Goal: Transaction & Acquisition: Book appointment/travel/reservation

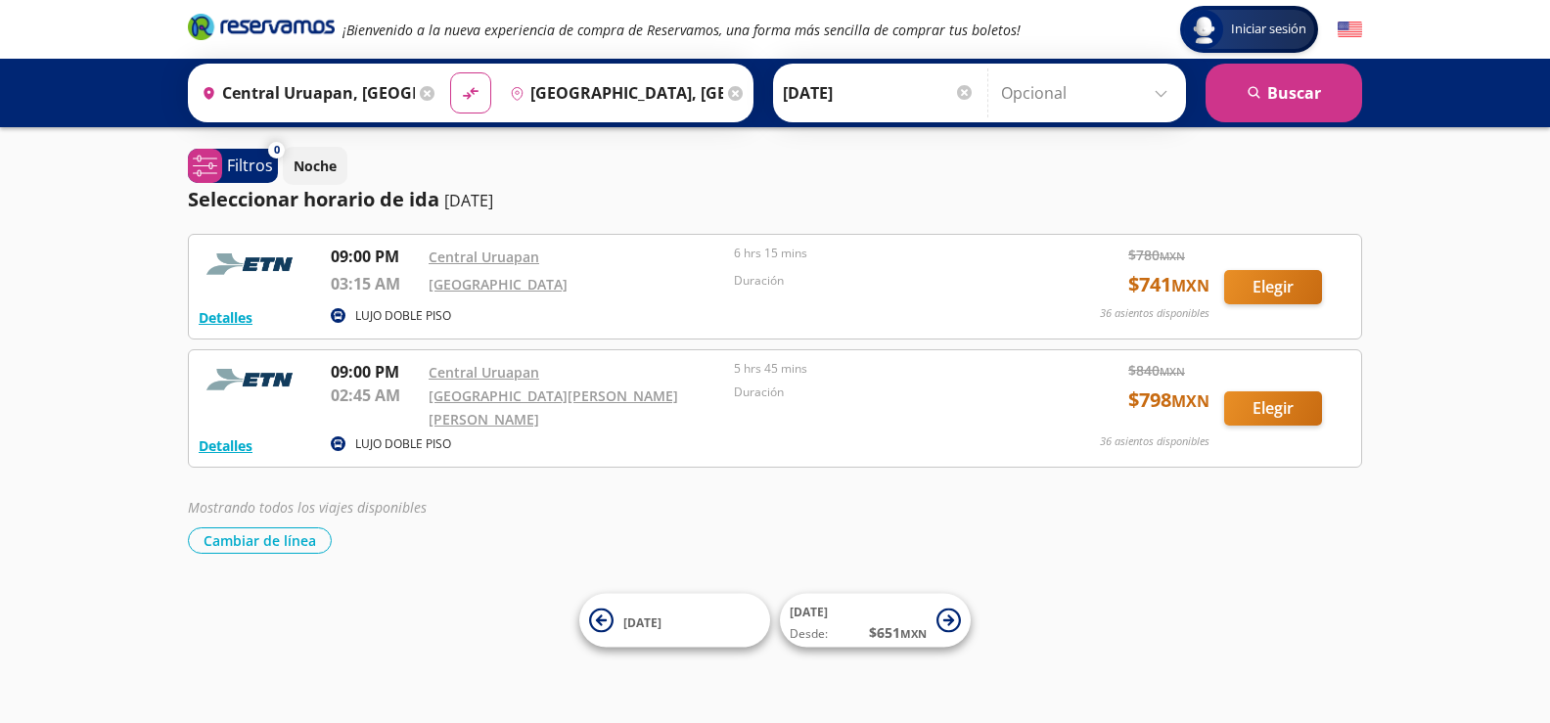
click at [1163, 90] on input "Opcional" at bounding box center [1088, 93] width 175 height 49
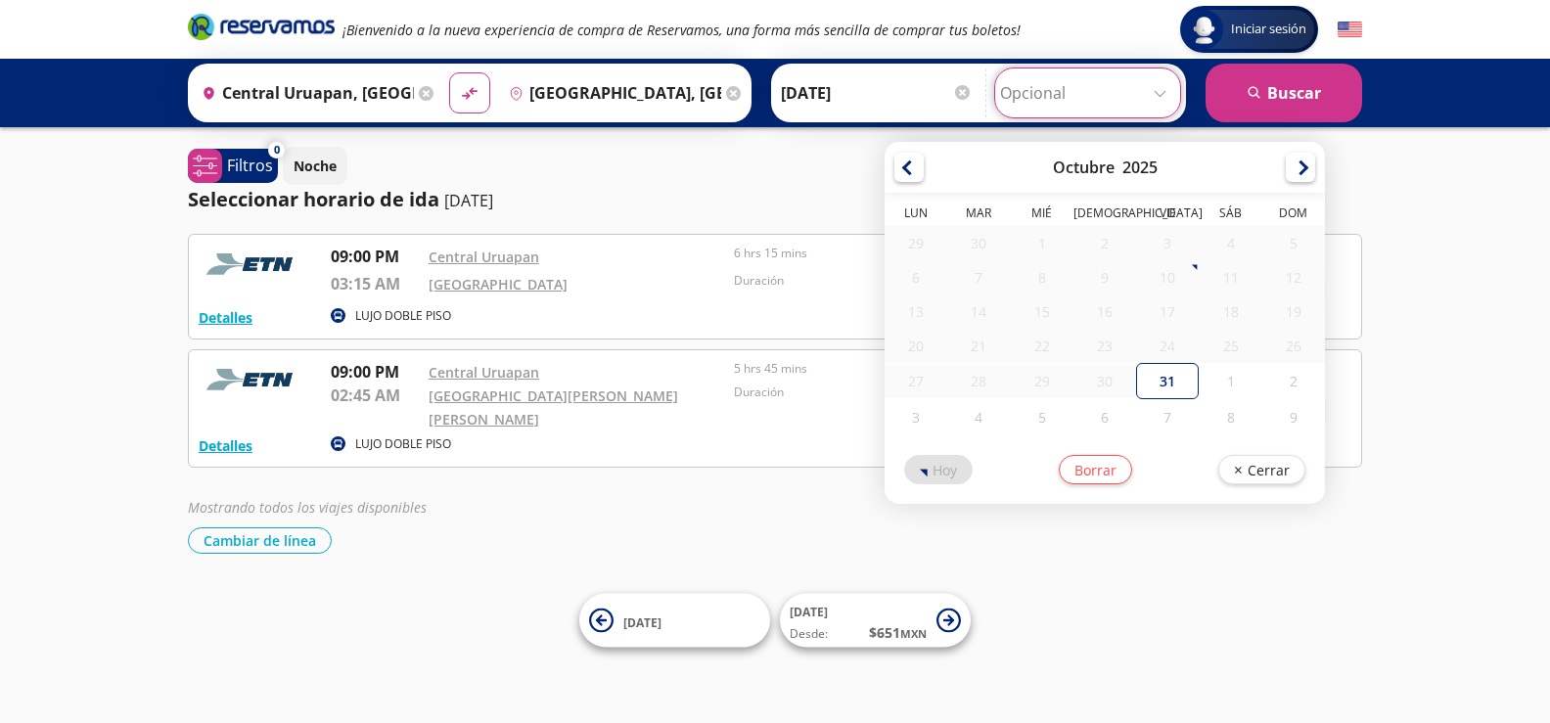
click at [1464, 240] on div "Iniciar sesión Iniciar sesión ¡Bienvenido a la nueva experiencia de compra de R…" at bounding box center [775, 361] width 1550 height 723
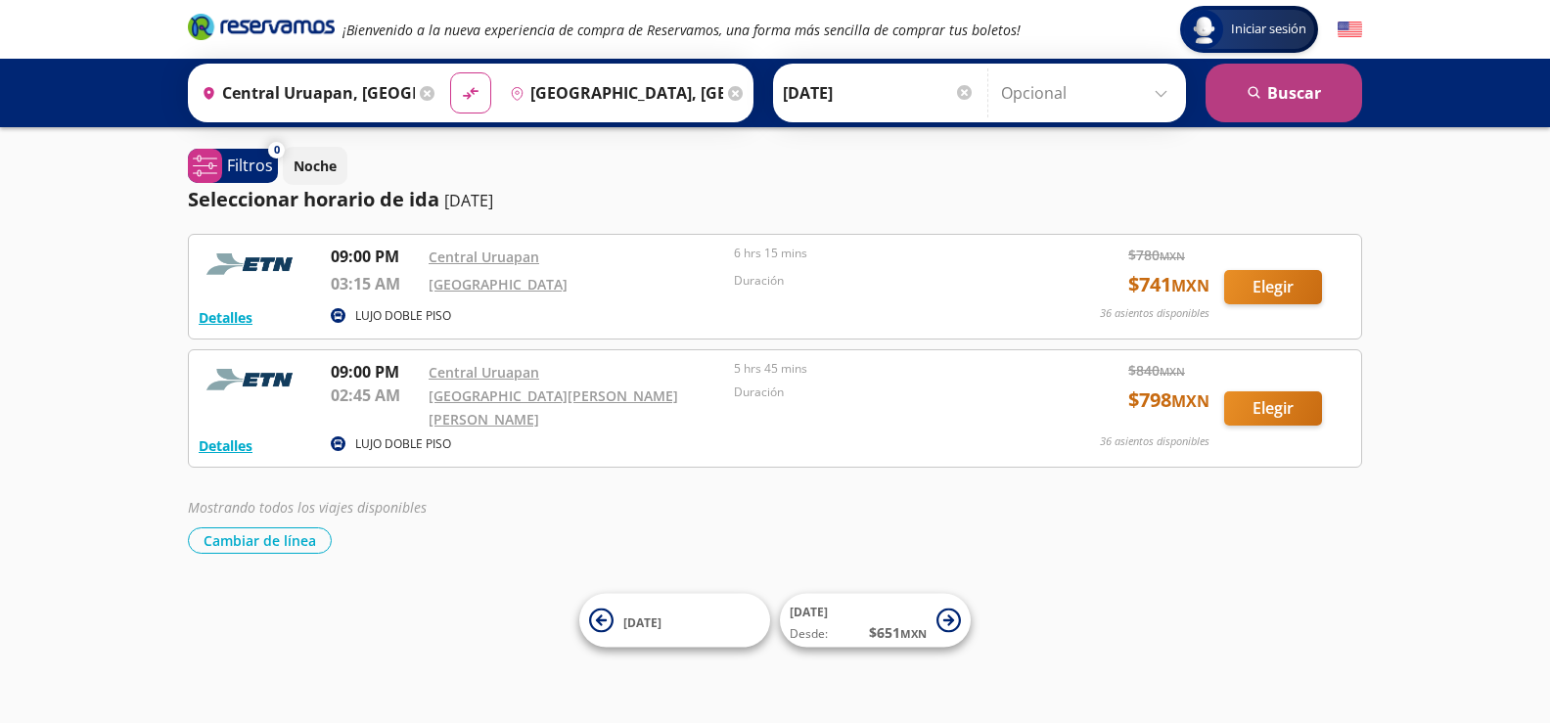
click at [1284, 93] on button "search [GEOGRAPHIC_DATA]" at bounding box center [1284, 93] width 157 height 59
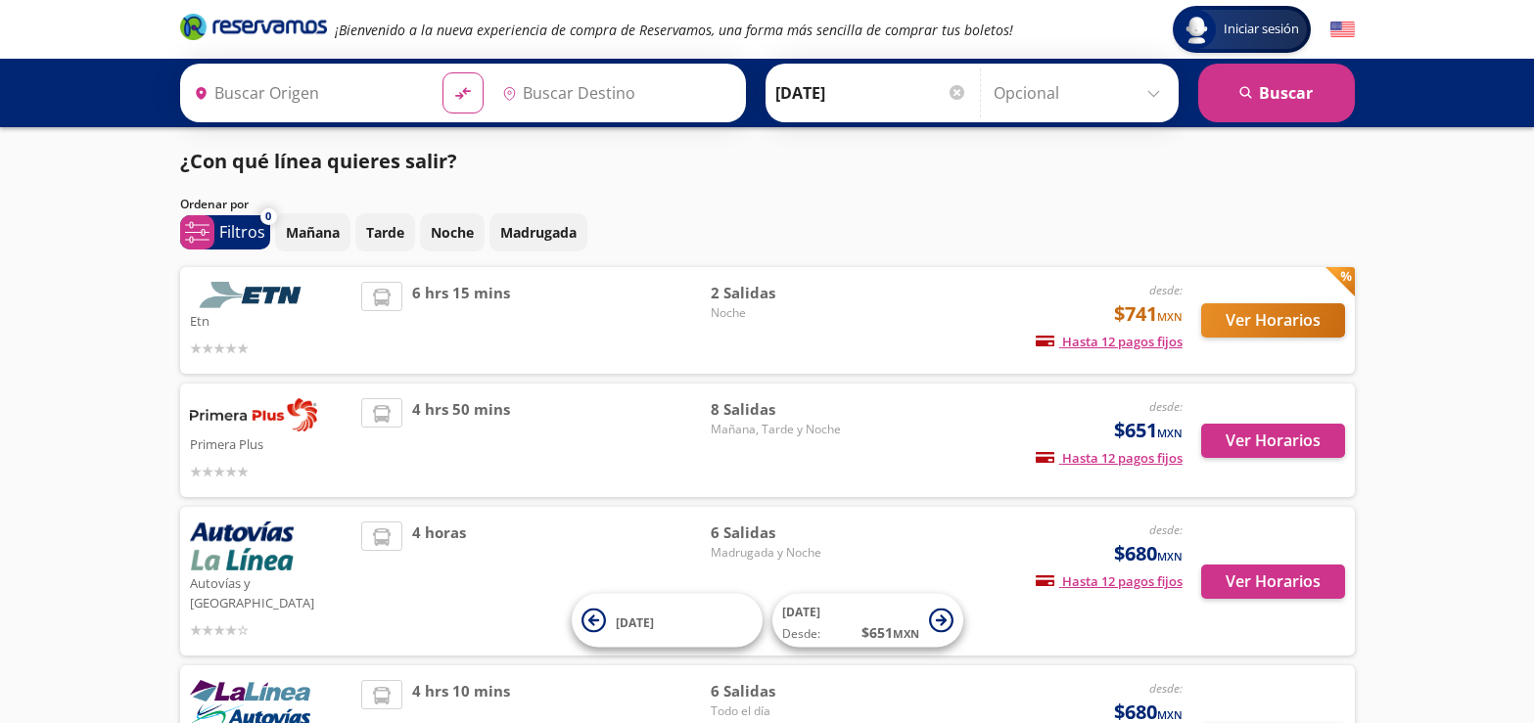
type input "Central Uruapan, [GEOGRAPHIC_DATA]"
type input "[GEOGRAPHIC_DATA], [GEOGRAPHIC_DATA]"
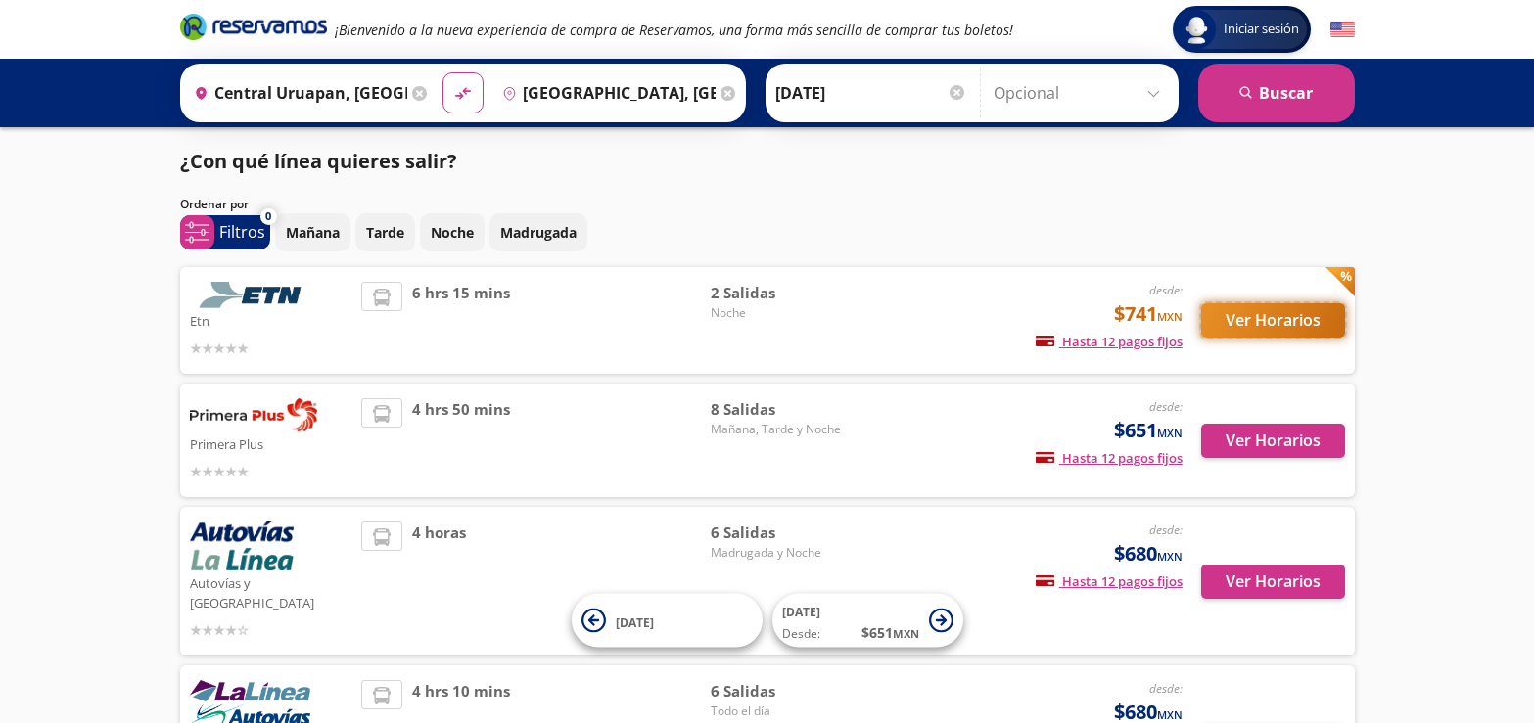
click at [1258, 316] on button "Ver Horarios" at bounding box center [1273, 320] width 144 height 34
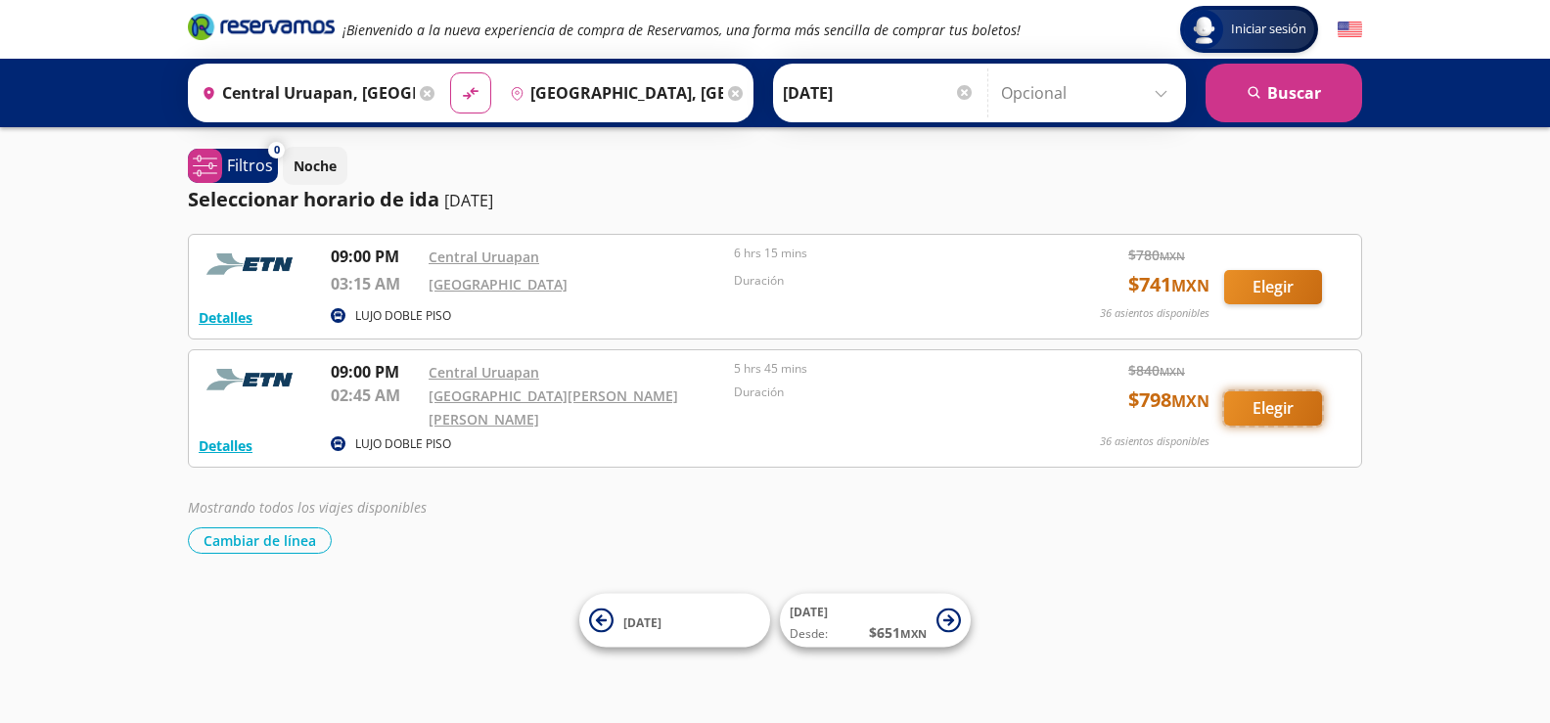
click at [1262, 393] on button "Elegir" at bounding box center [1273, 408] width 98 height 34
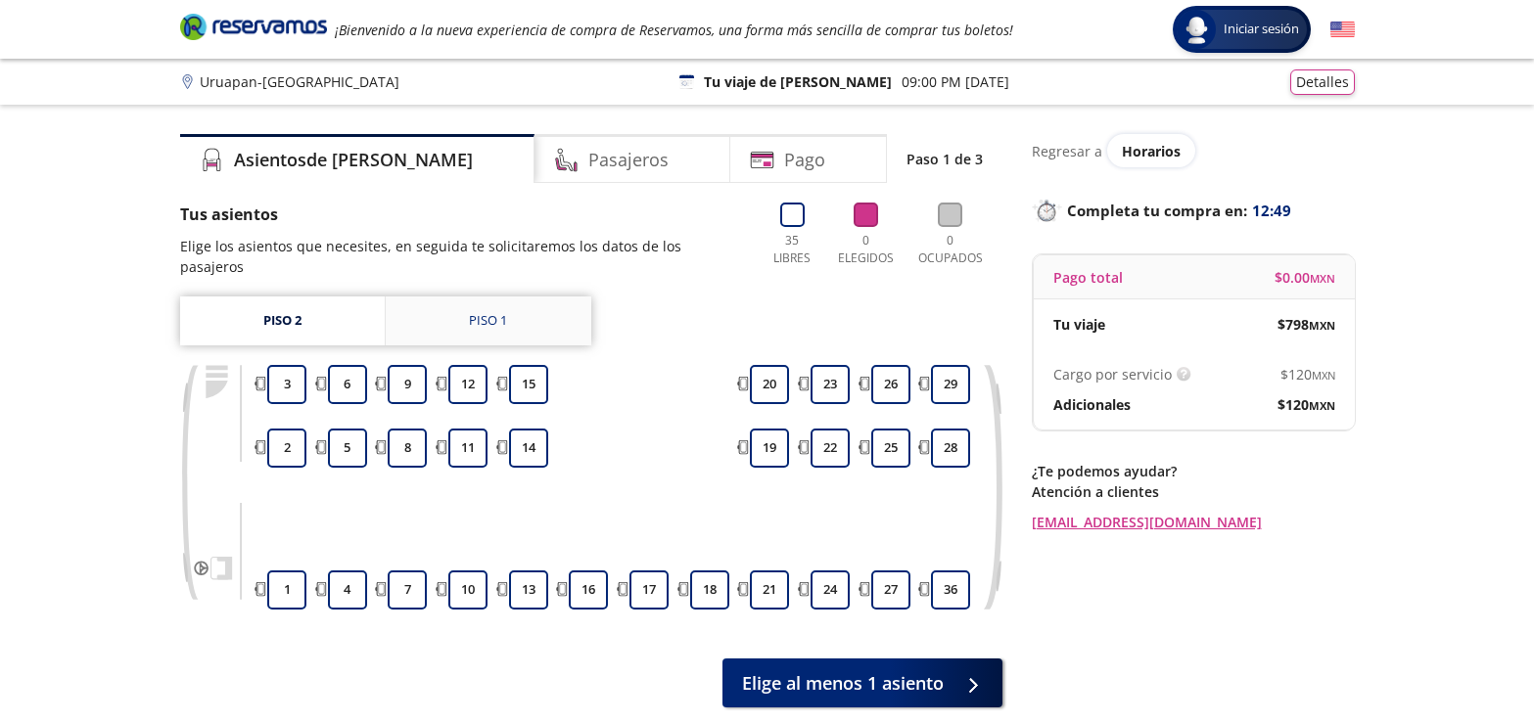
click at [493, 322] on div "Piso 1" at bounding box center [488, 321] width 38 height 20
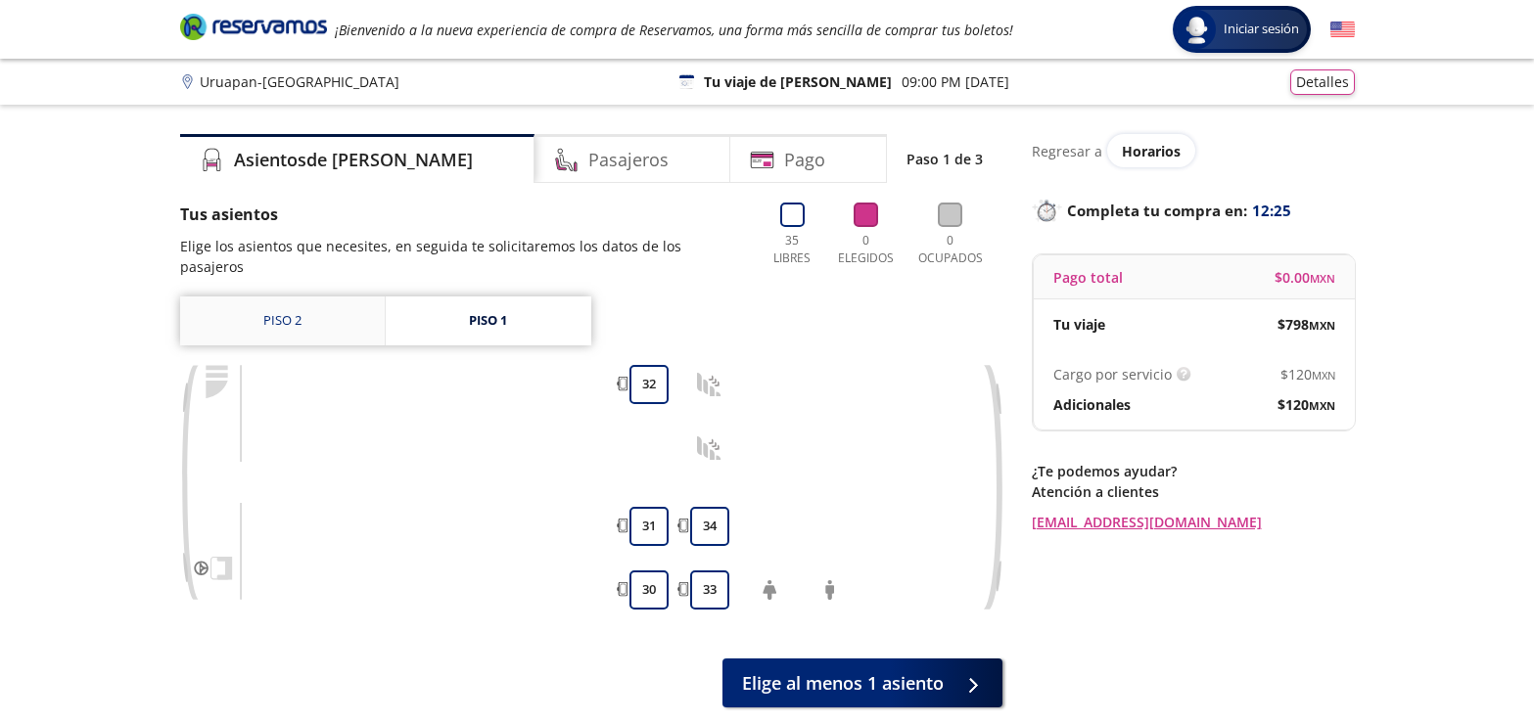
click at [266, 320] on link "Piso 2" at bounding box center [282, 321] width 205 height 49
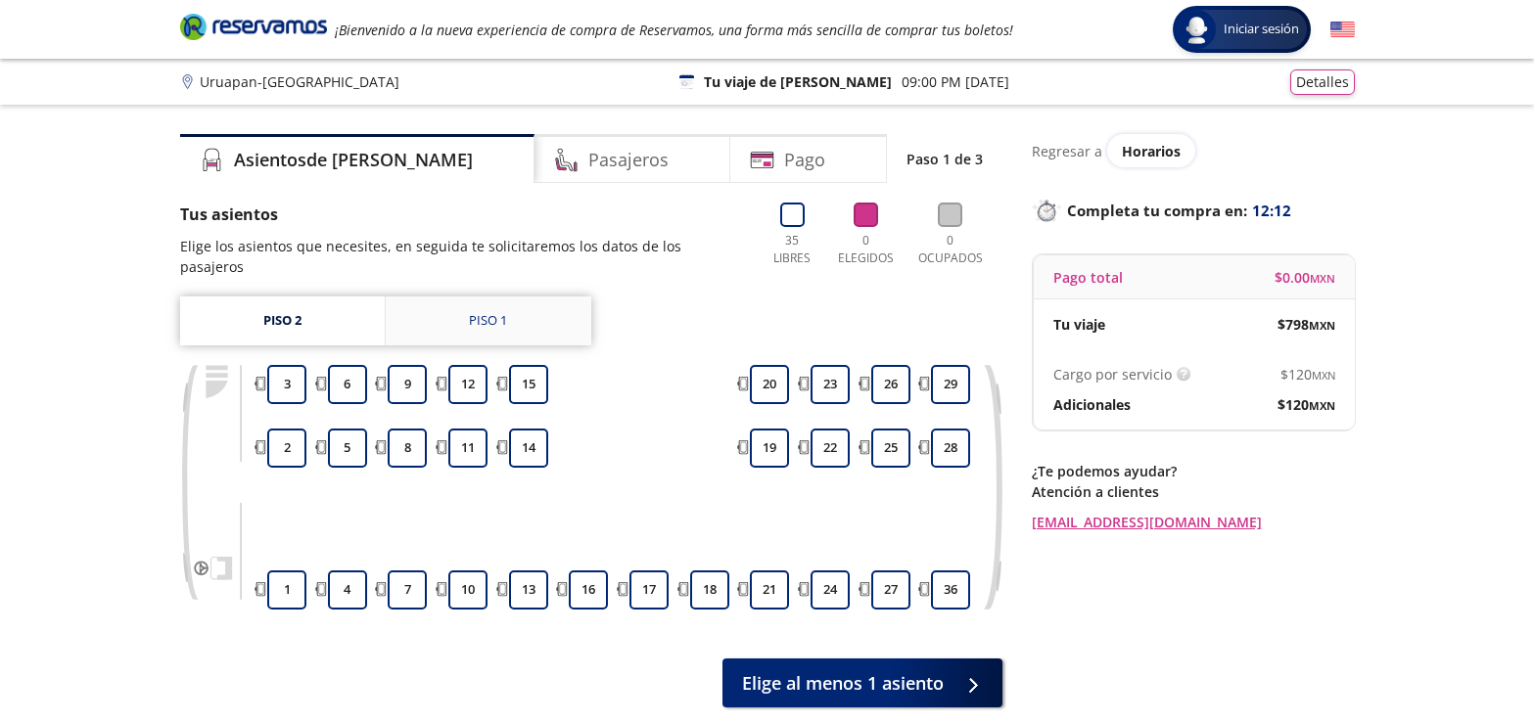
click at [484, 321] on div "Piso 1" at bounding box center [488, 321] width 38 height 20
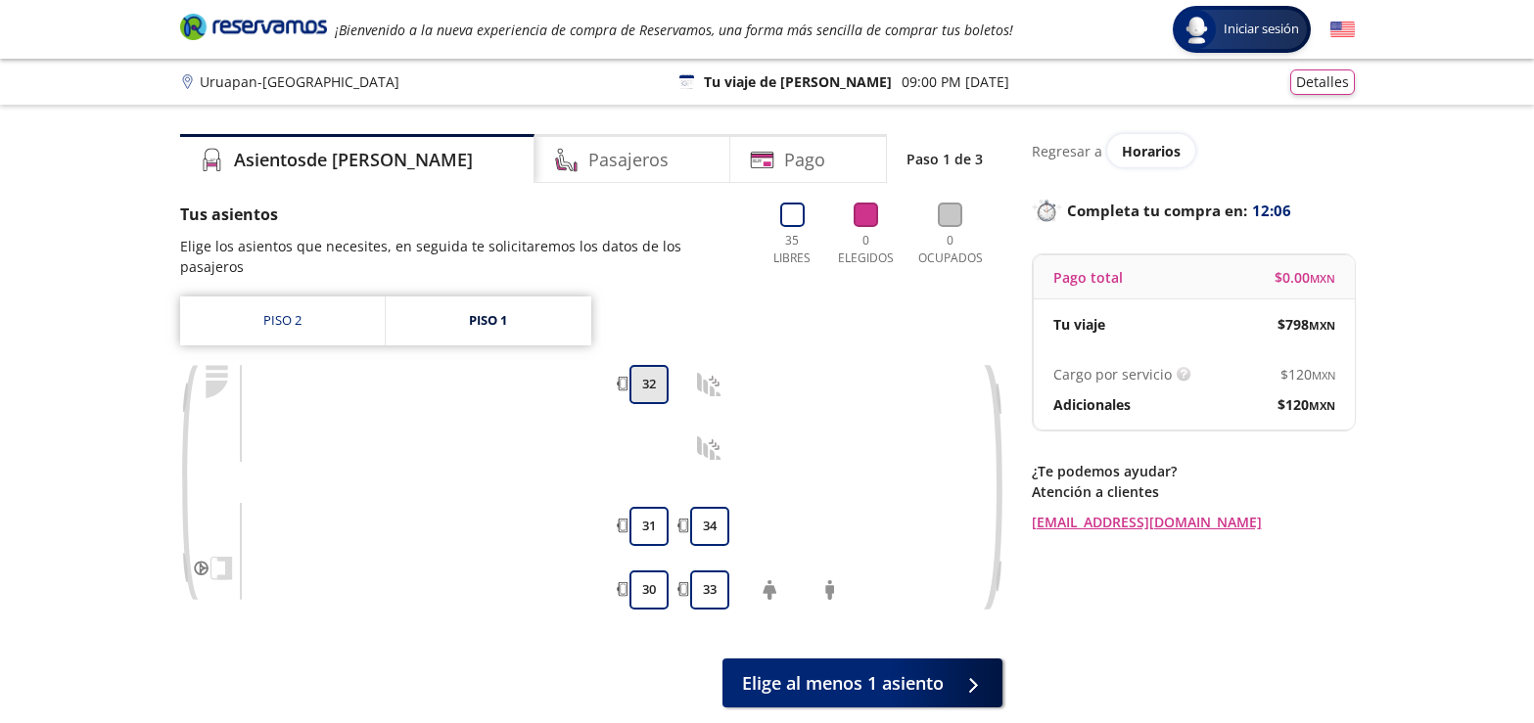
click at [648, 389] on button "32" at bounding box center [648, 384] width 39 height 39
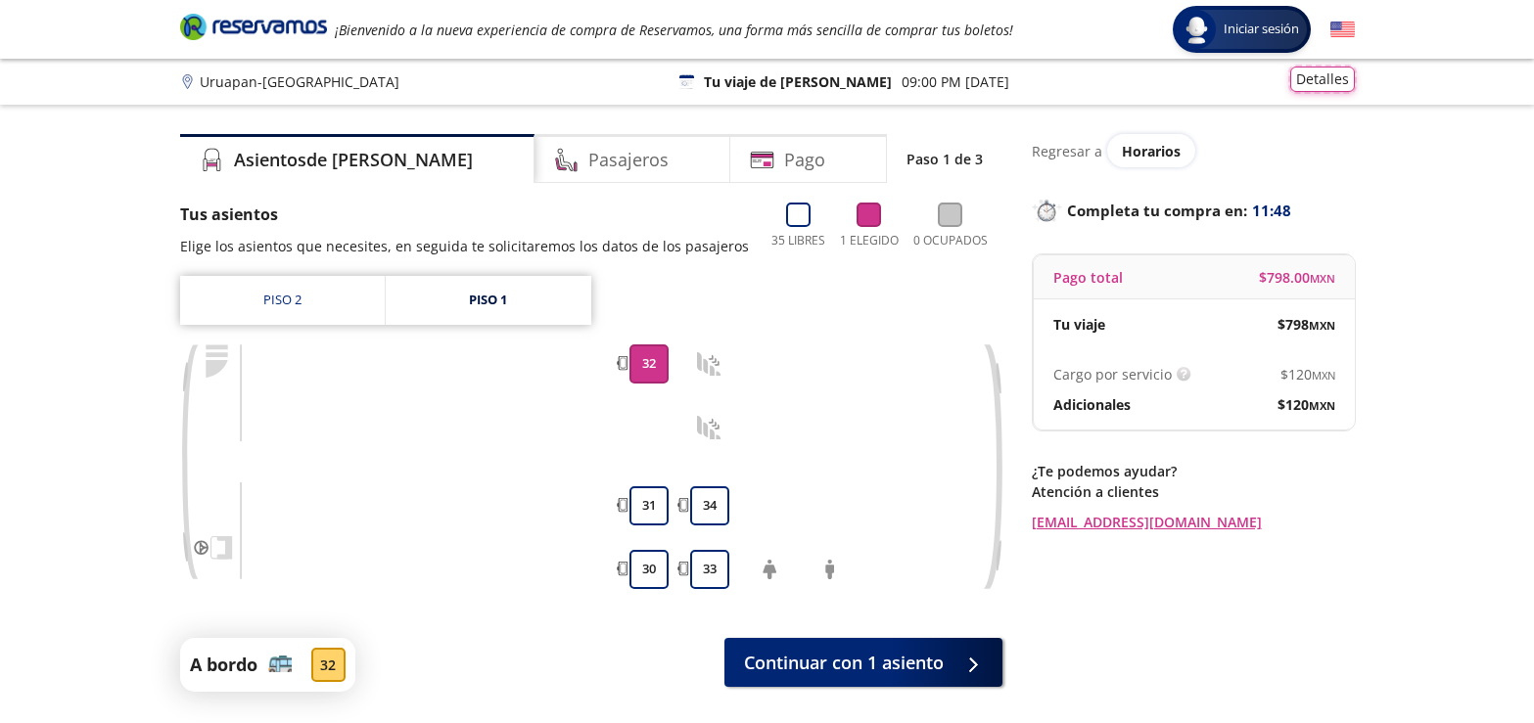
click at [1327, 79] on button "Detalles" at bounding box center [1322, 79] width 65 height 25
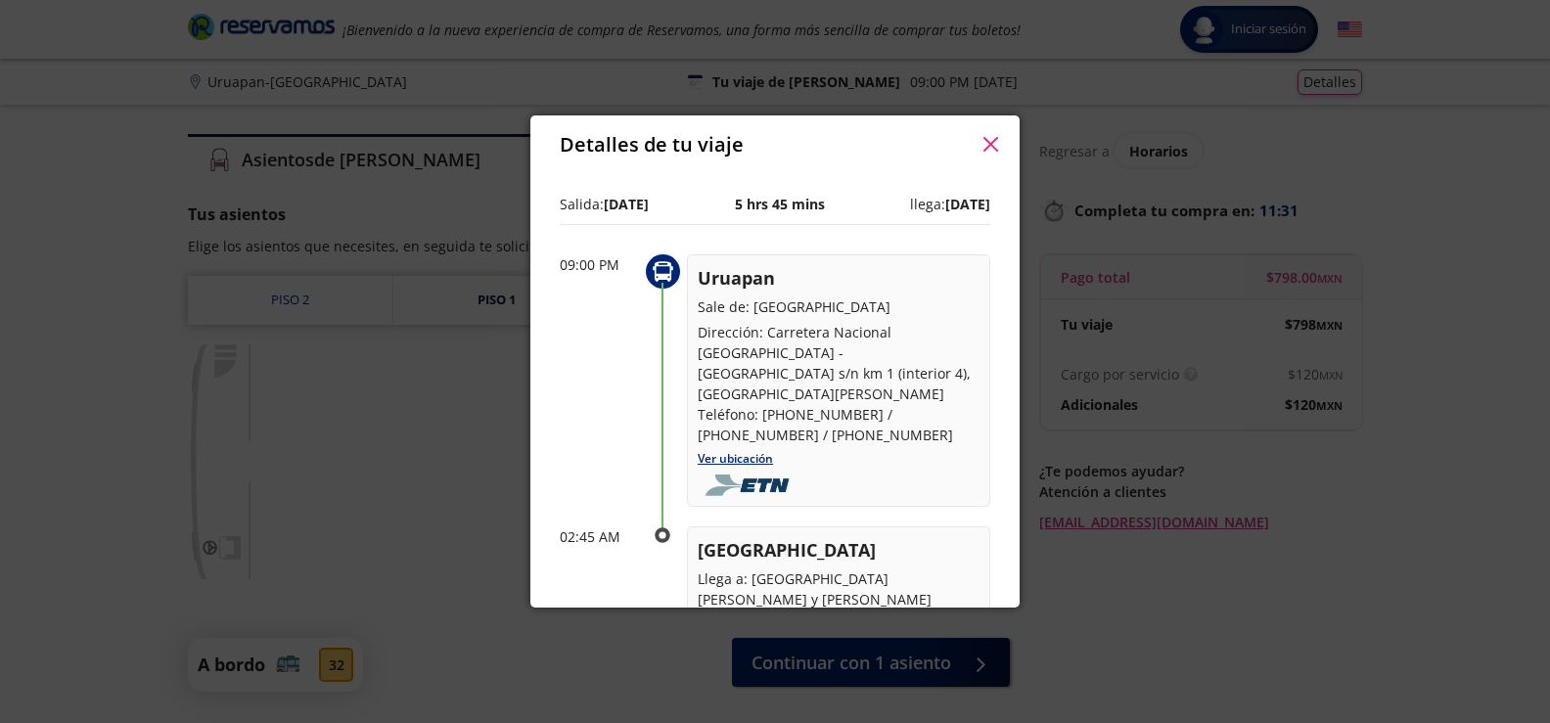
click at [989, 146] on icon "button" at bounding box center [990, 144] width 15 height 15
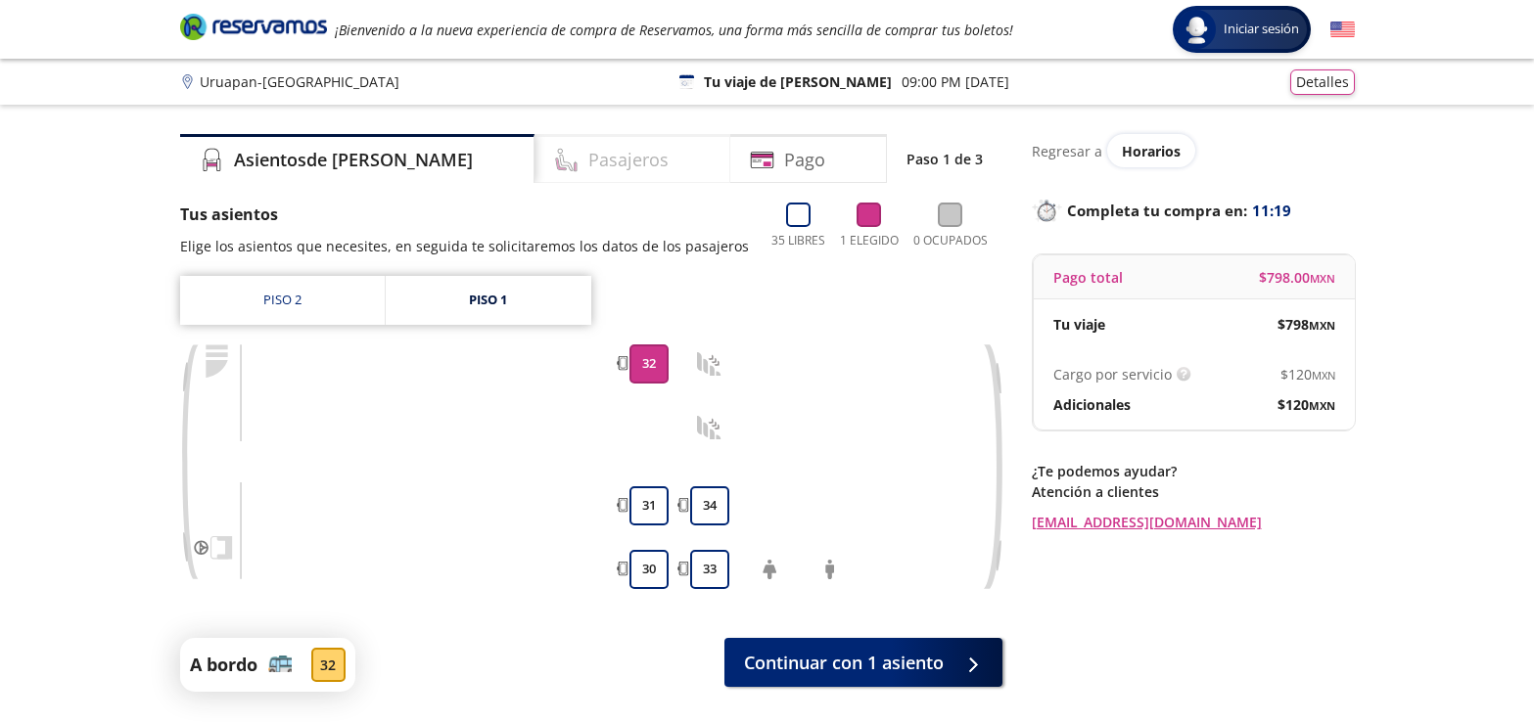
click at [588, 162] on h4 "Pasajeros" at bounding box center [628, 160] width 80 height 26
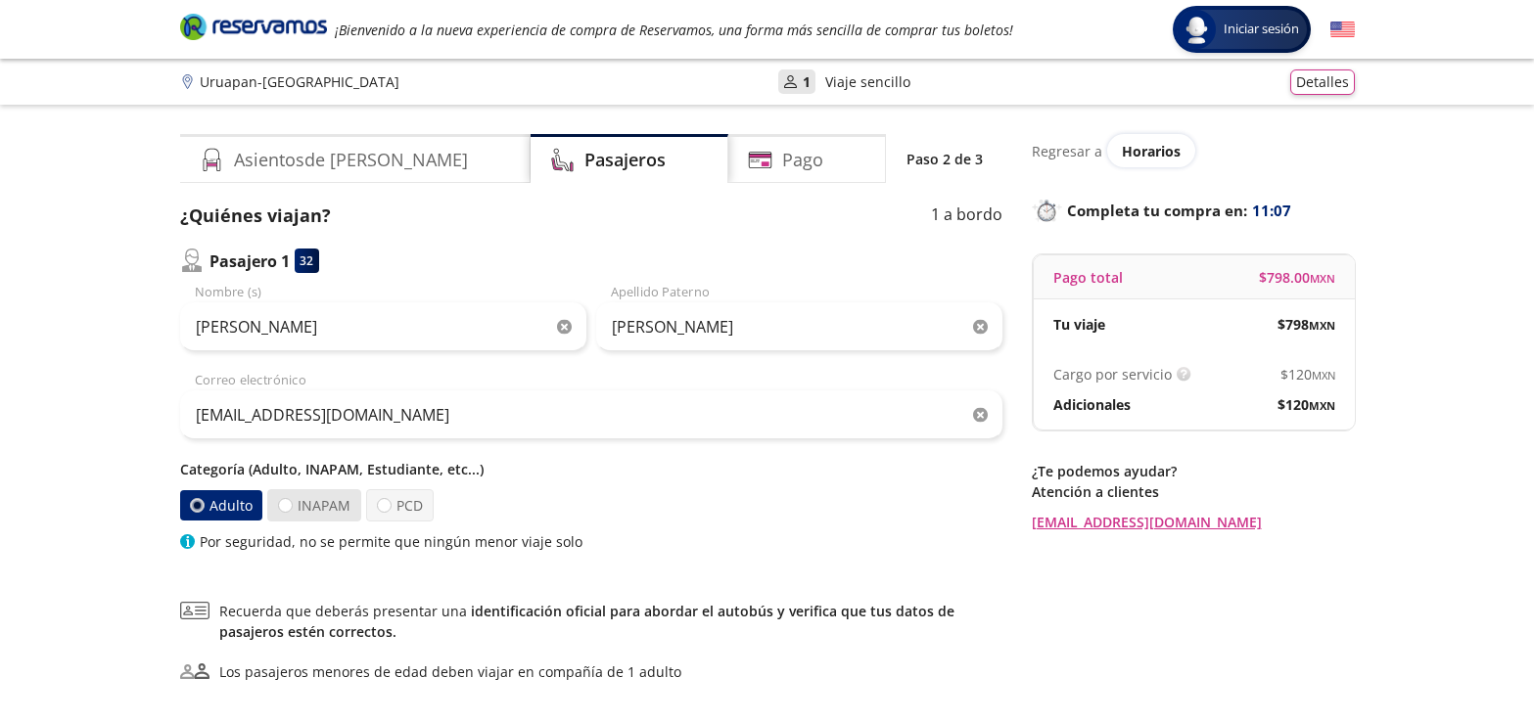
click at [325, 503] on label "INAPAM" at bounding box center [314, 505] width 94 height 32
click at [292, 503] on input "INAPAM" at bounding box center [285, 505] width 13 height 13
radio input "true"
radio input "false"
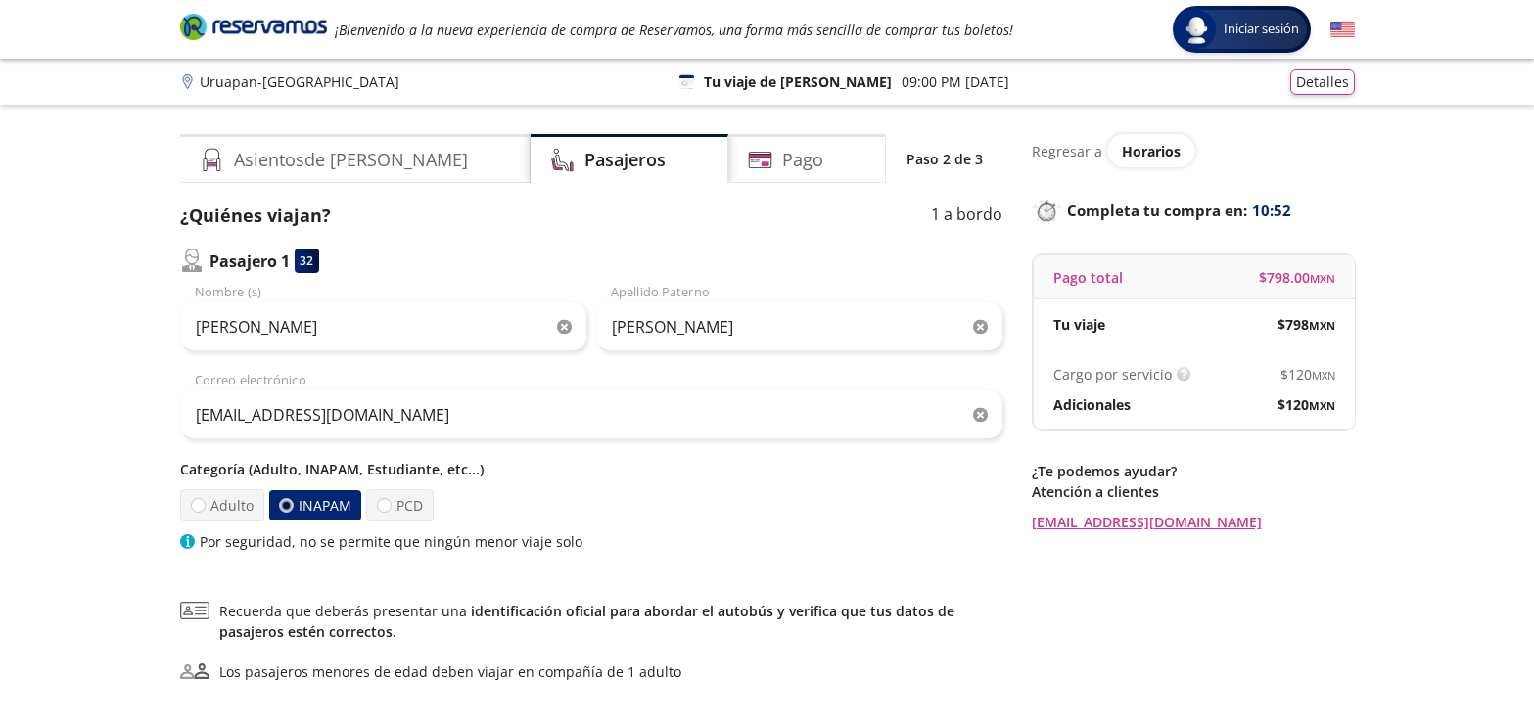
click at [559, 326] on icon "button" at bounding box center [564, 327] width 15 height 15
click at [298, 331] on input "Nombre (s)" at bounding box center [383, 326] width 406 height 49
type input "[PERSON_NAME]"
click at [782, 164] on h4 "Pago" at bounding box center [802, 160] width 41 height 26
click at [971, 219] on p "1 a bordo" at bounding box center [966, 216] width 71 height 26
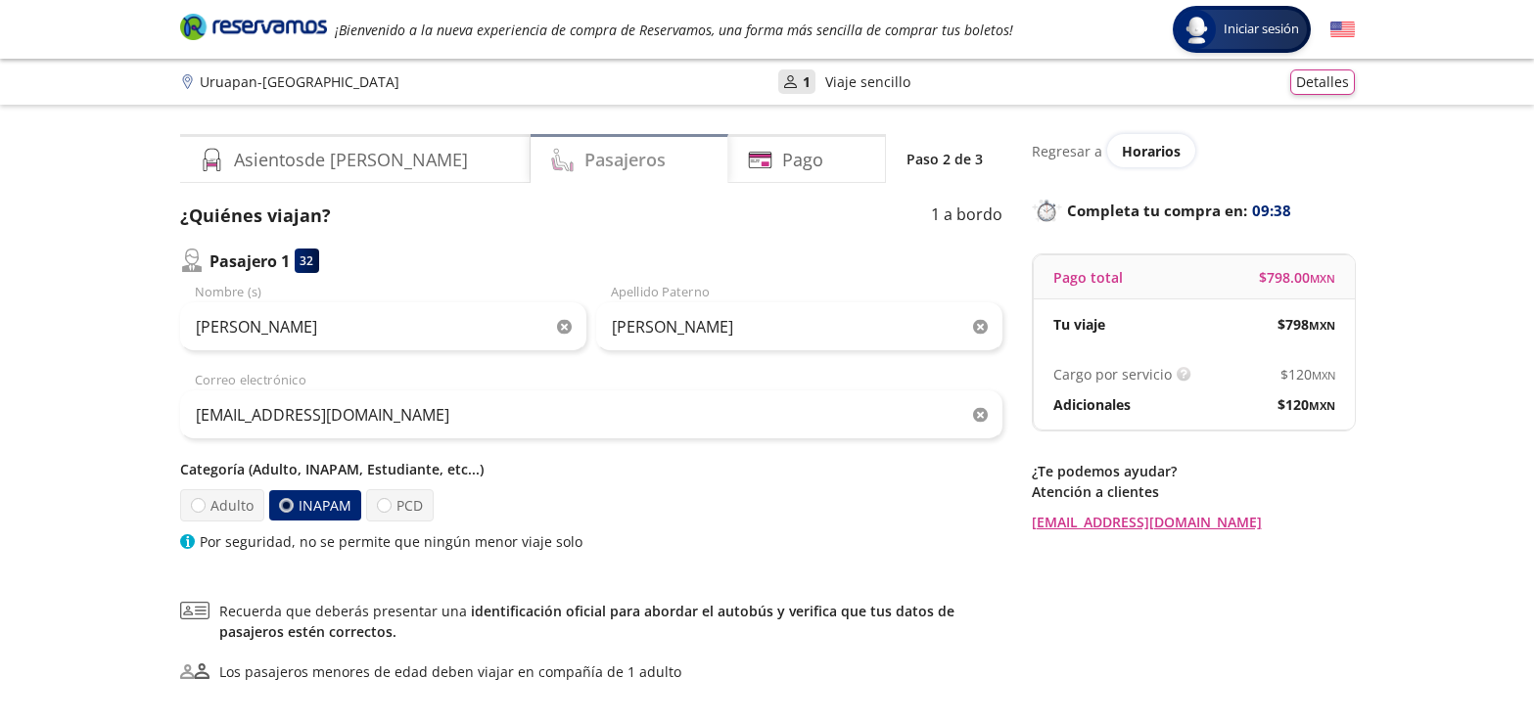
click at [584, 160] on h4 "Pasajeros" at bounding box center [624, 160] width 81 height 26
click at [782, 165] on h4 "Pago" at bounding box center [802, 160] width 41 height 26
click at [564, 329] on icon "button" at bounding box center [564, 327] width 15 height 15
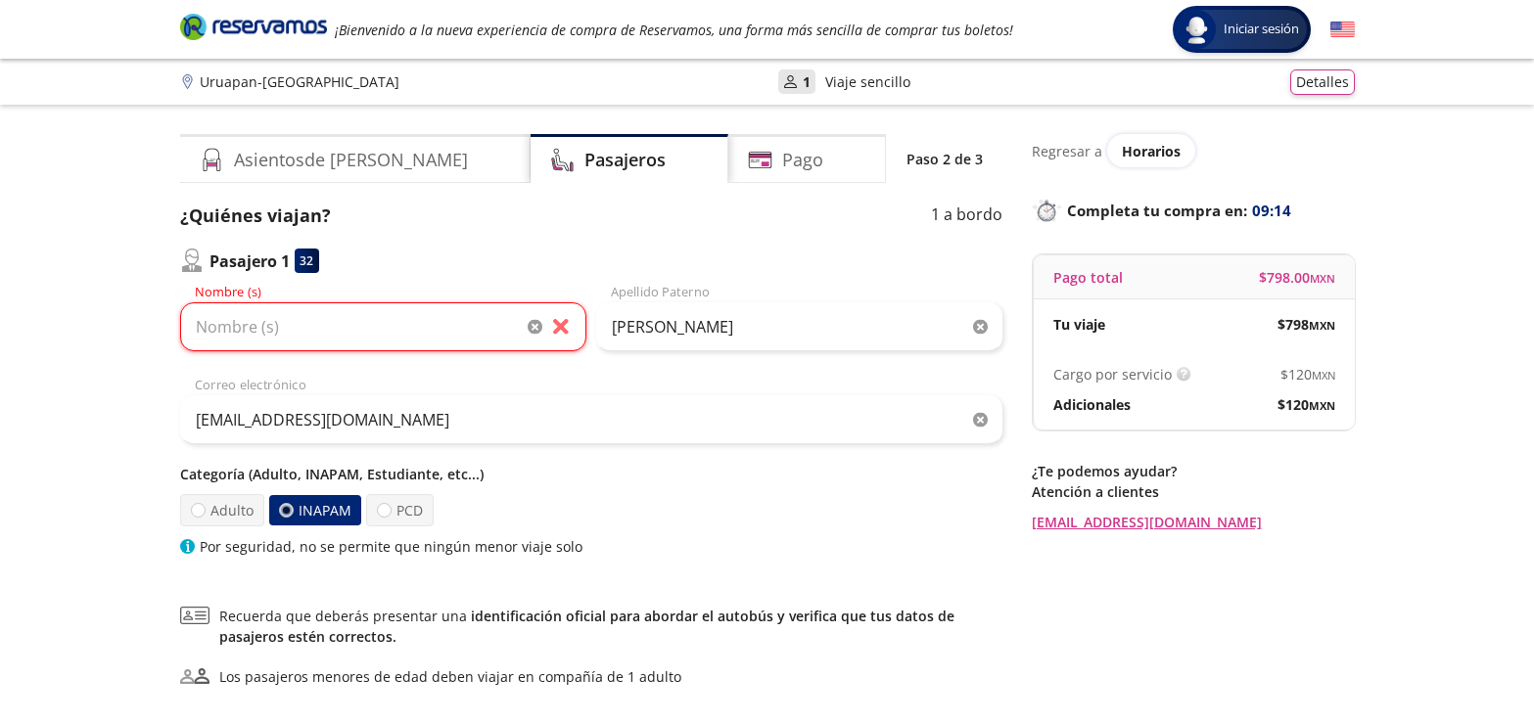
click at [983, 329] on icon "button" at bounding box center [980, 327] width 15 height 15
click at [729, 328] on input "Apellido Paterno" at bounding box center [799, 326] width 406 height 49
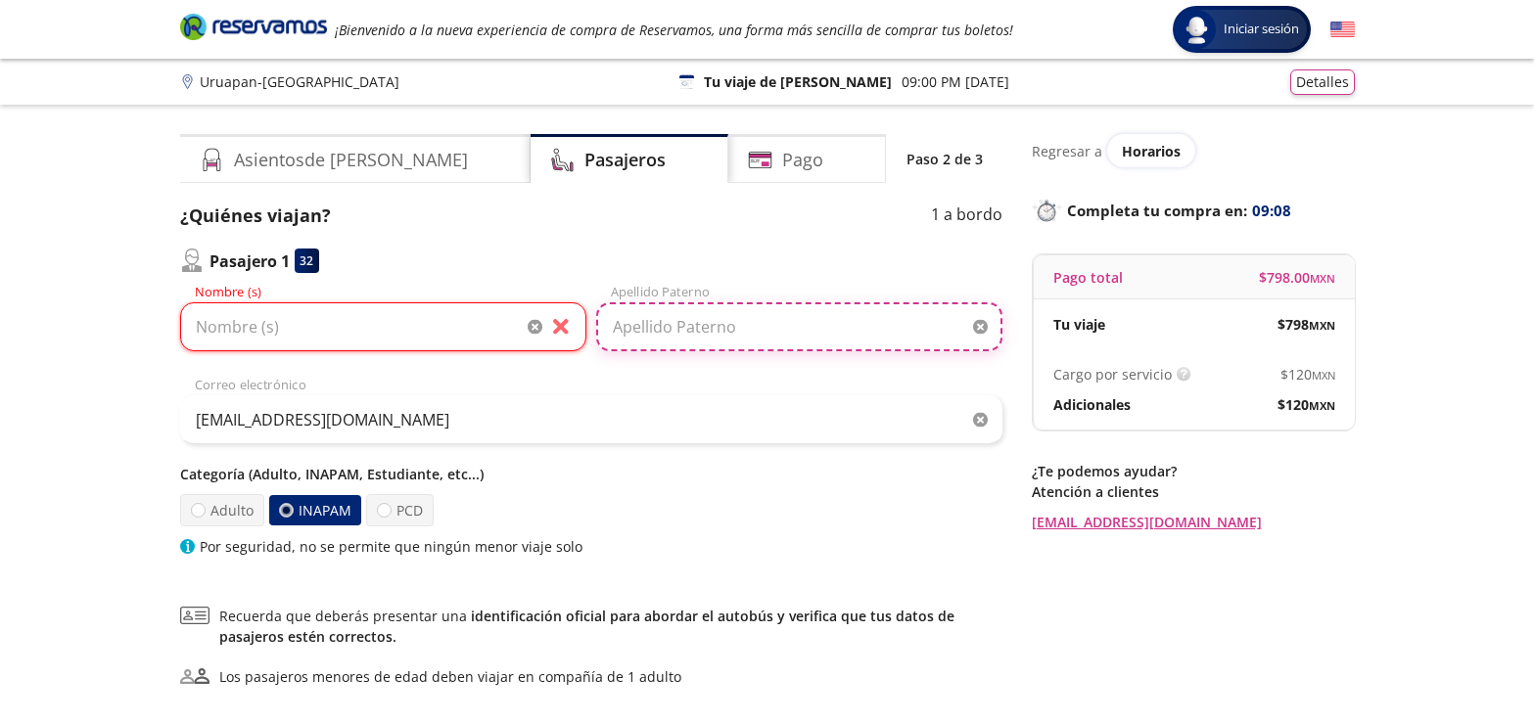
type input "[PERSON_NAME]"
click at [295, 337] on input "Nombre (s)" at bounding box center [383, 326] width 406 height 49
type input "[PERSON_NAME]"
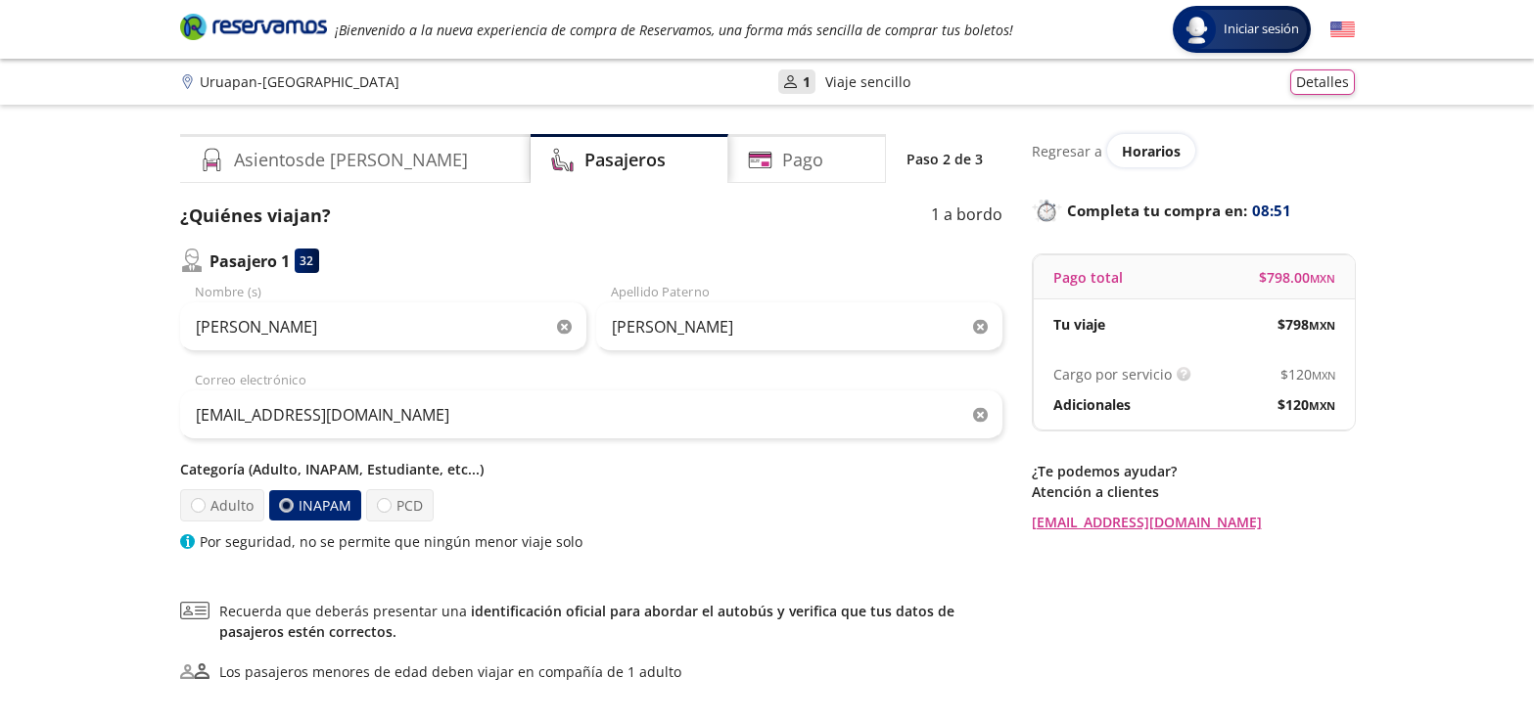
click at [299, 503] on label "INAPAM" at bounding box center [314, 505] width 93 height 30
click at [292, 503] on input "INAPAM" at bounding box center [285, 505] width 13 height 13
click at [1146, 151] on span "Horarios" at bounding box center [1151, 151] width 59 height 19
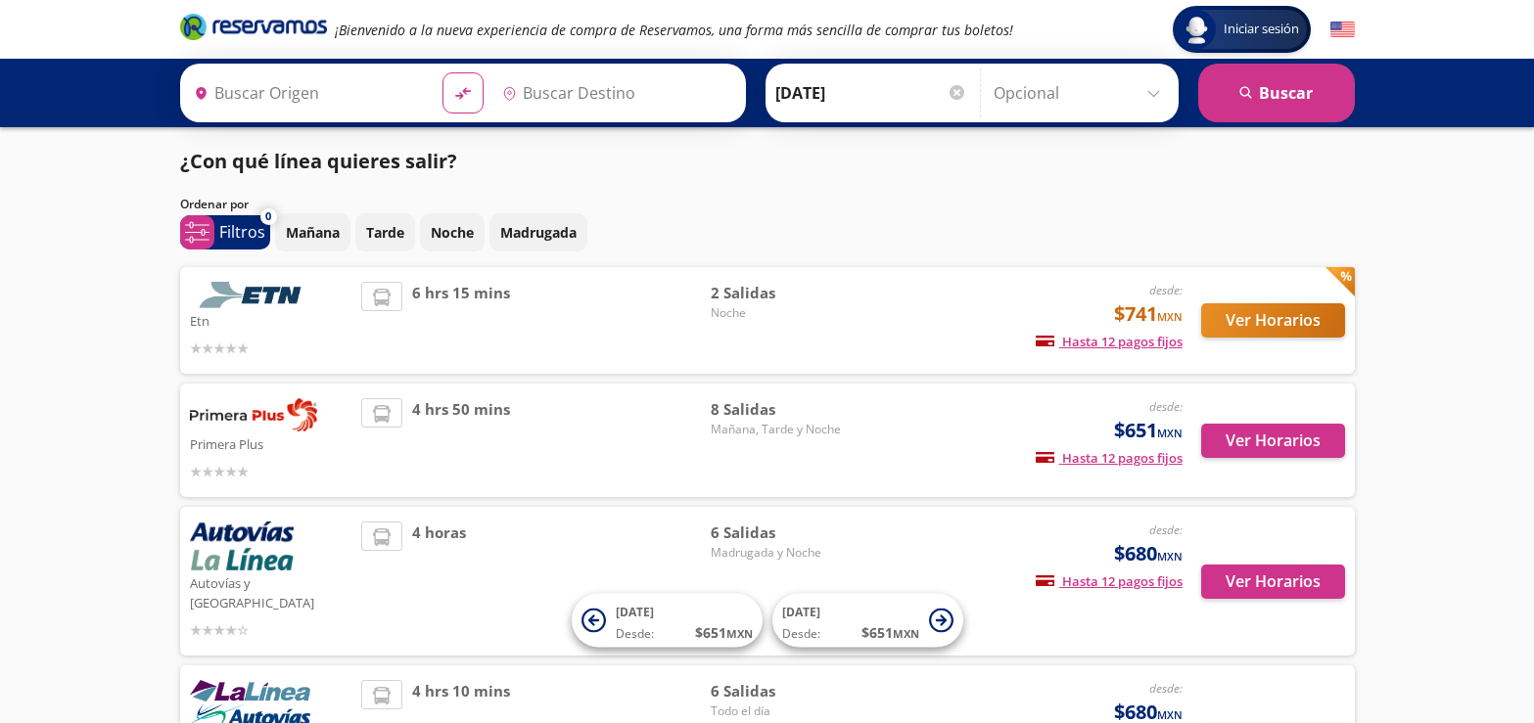
type input "Uruapan, [GEOGRAPHIC_DATA]"
type input "[GEOGRAPHIC_DATA], [GEOGRAPHIC_DATA]"
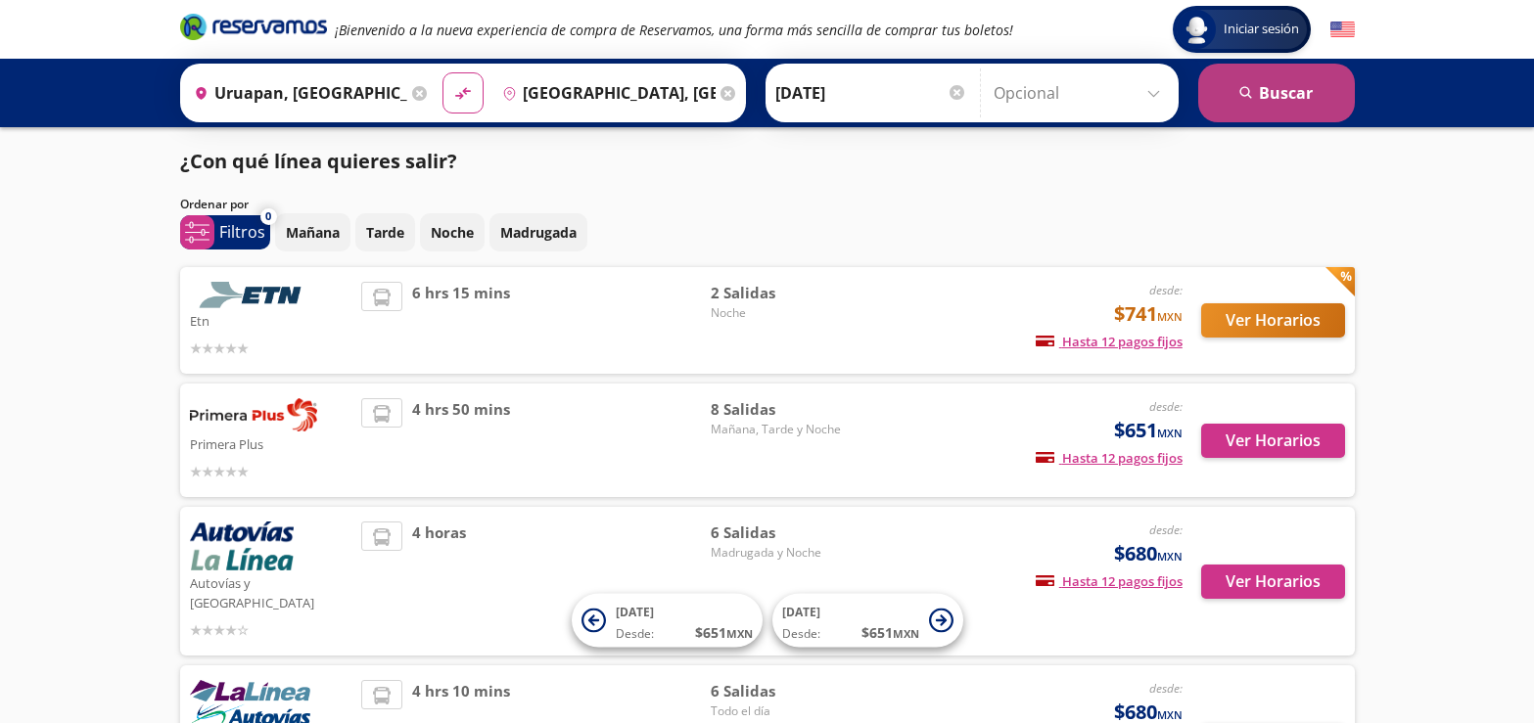
click at [1299, 93] on button "search [GEOGRAPHIC_DATA]" at bounding box center [1276, 93] width 157 height 59
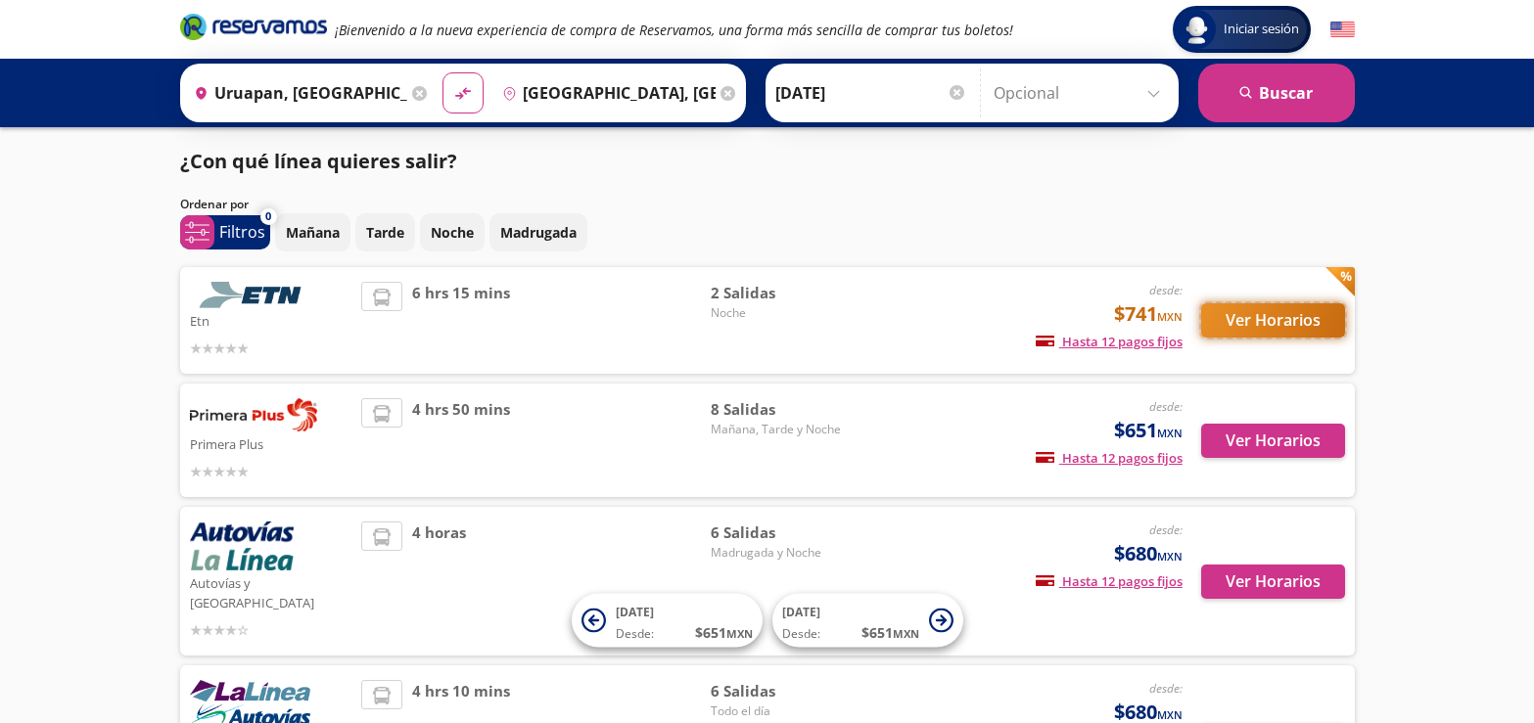
click at [1272, 323] on button "Ver Horarios" at bounding box center [1273, 320] width 144 height 34
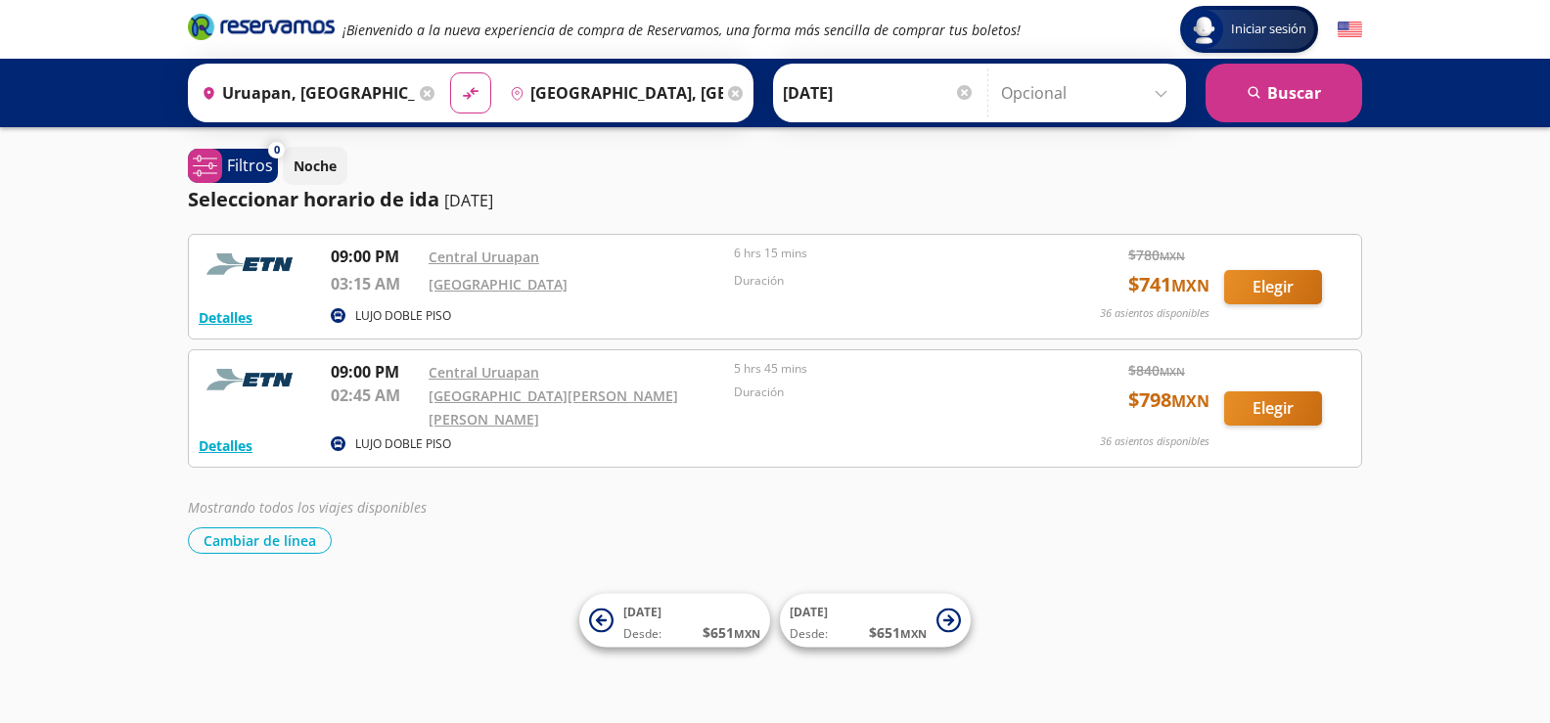
click at [566, 387] on div "[GEOGRAPHIC_DATA][PERSON_NAME][PERSON_NAME]" at bounding box center [577, 407] width 296 height 47
click at [241, 435] on button "Detalles" at bounding box center [226, 445] width 54 height 21
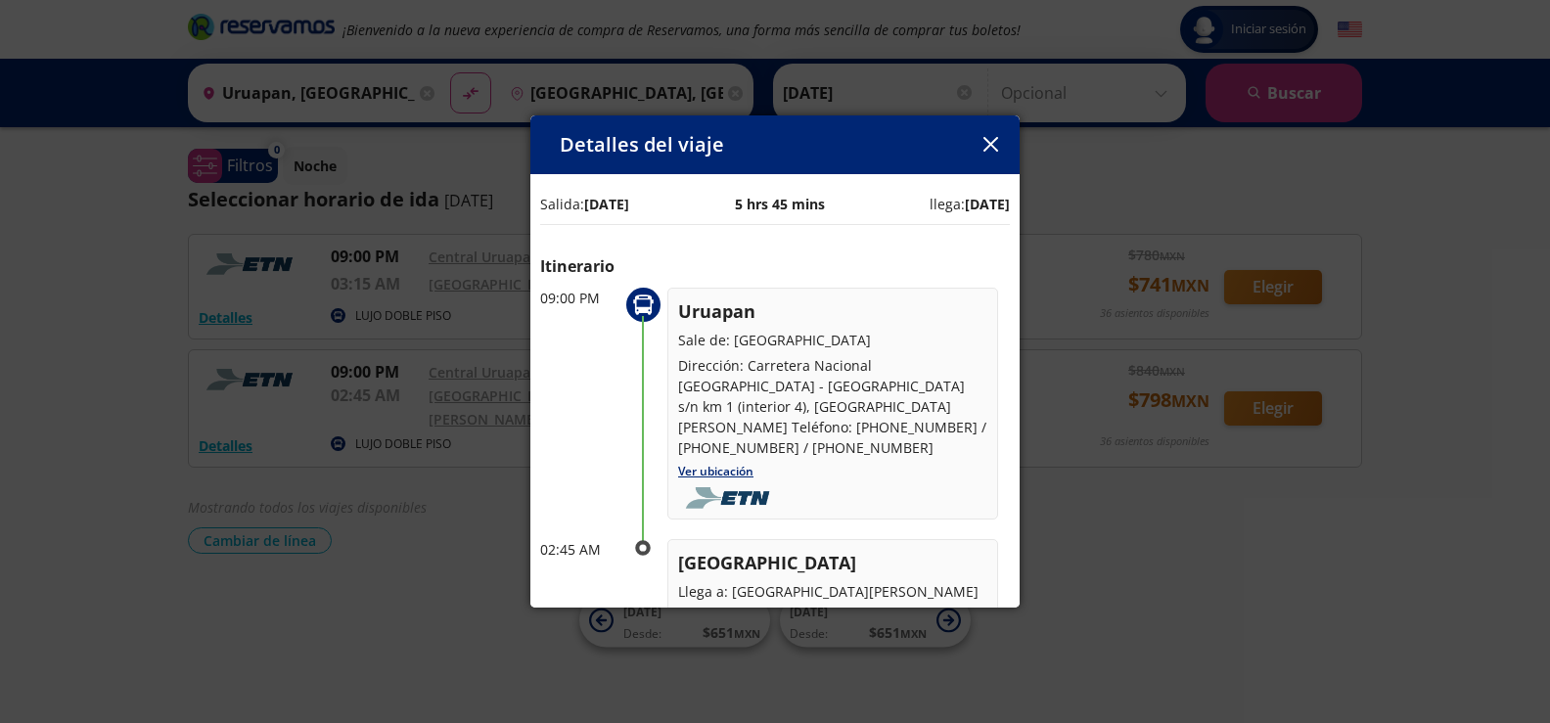
click at [992, 146] on icon "button" at bounding box center [990, 144] width 15 height 15
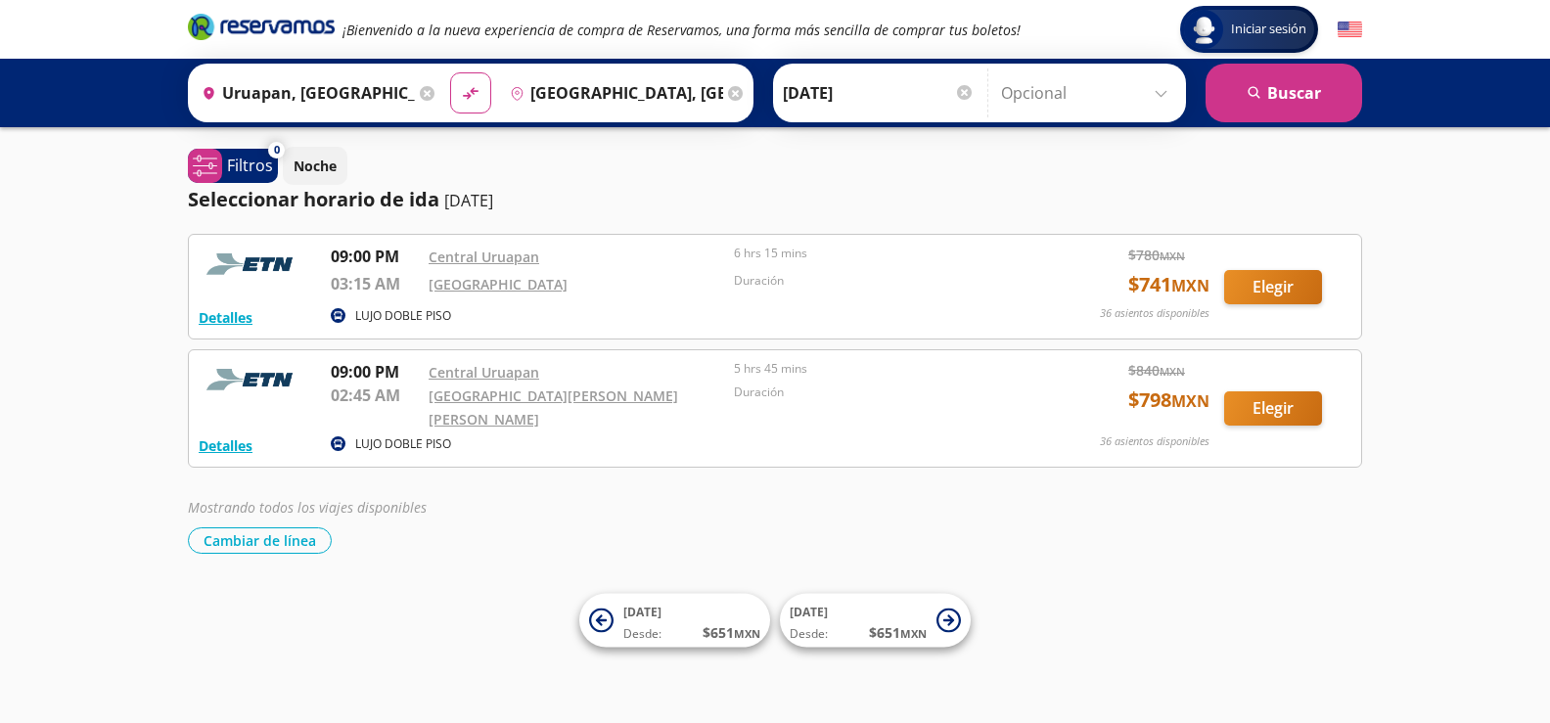
click at [726, 365] on div "09:00 PM [GEOGRAPHIC_DATA] 02:45 AM [GEOGRAPHIC_DATA][PERSON_NAME] y [PERSON_NA…" at bounding box center [680, 395] width 698 height 70
click at [260, 380] on img at bounding box center [253, 379] width 108 height 39
click at [1278, 401] on button "Elegir" at bounding box center [1273, 408] width 98 height 34
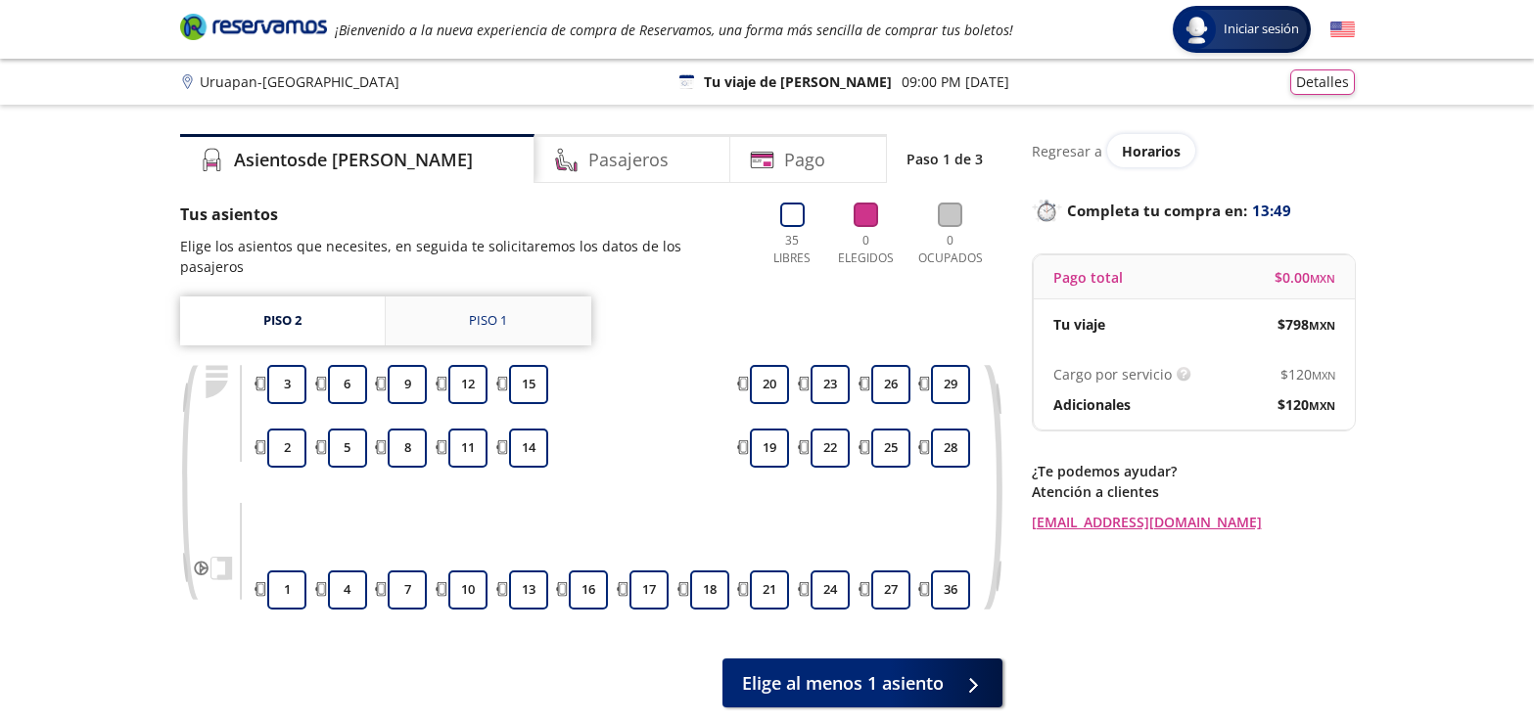
click at [493, 317] on div "Piso 1" at bounding box center [488, 321] width 38 height 20
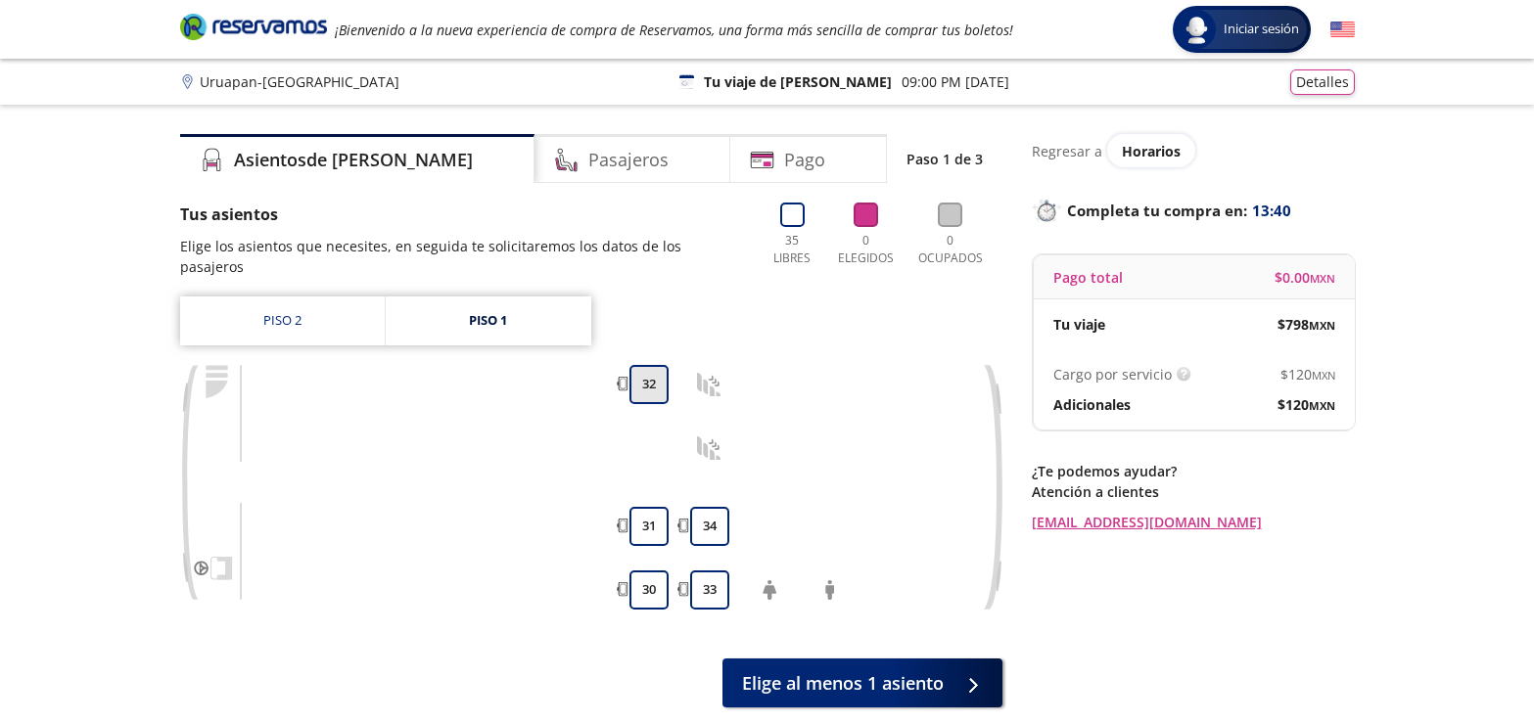
click at [643, 384] on button "32" at bounding box center [648, 384] width 39 height 39
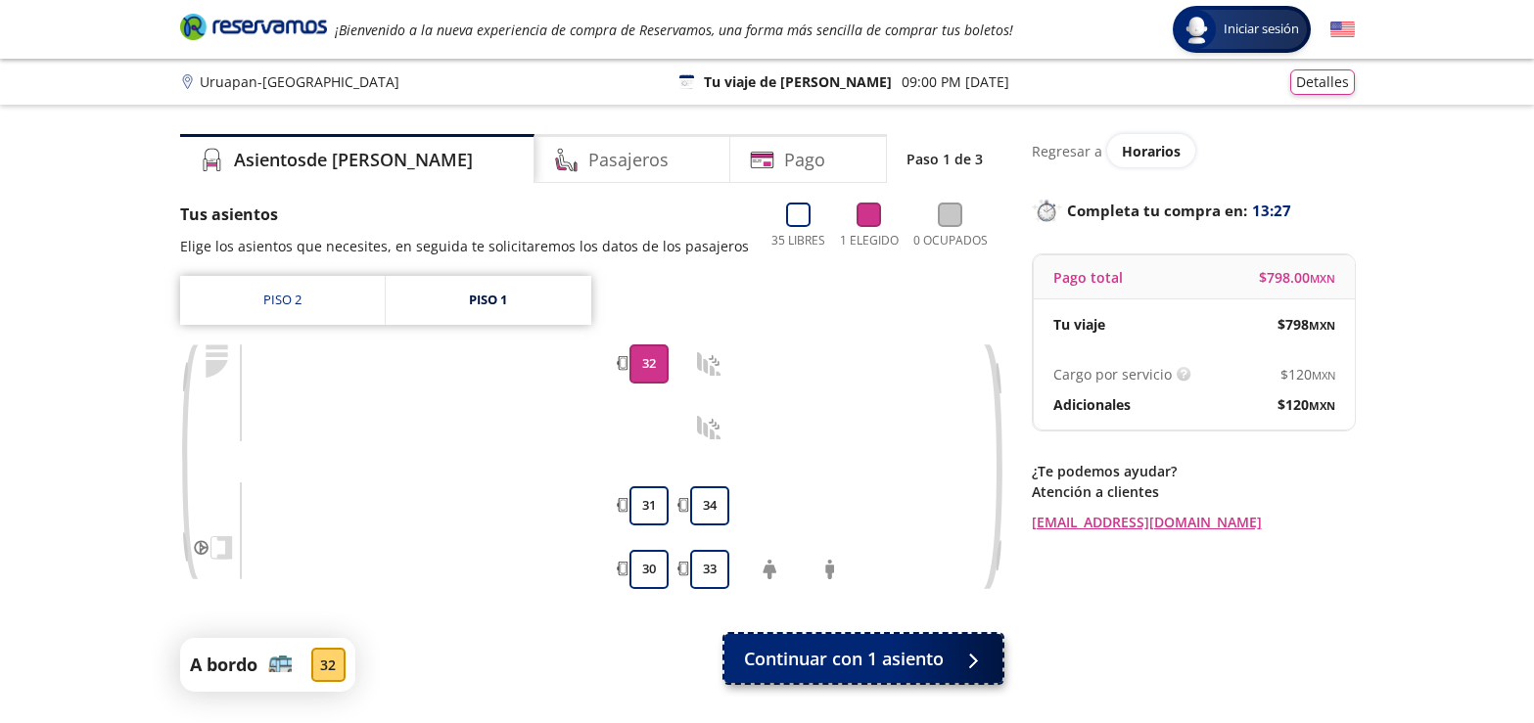
click at [831, 659] on span "Continuar con 1 asiento" at bounding box center [844, 659] width 200 height 26
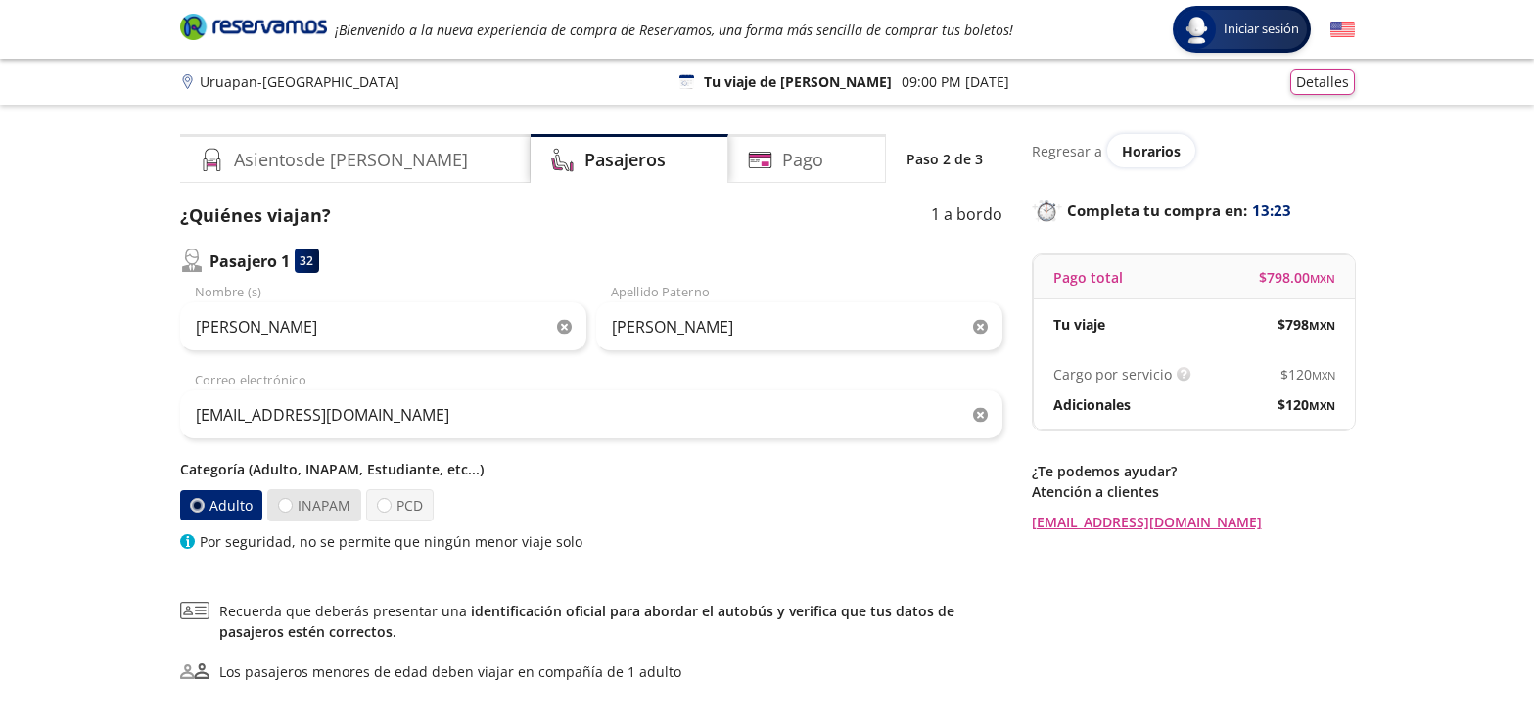
click at [314, 507] on label "INAPAM" at bounding box center [314, 505] width 94 height 32
click at [292, 507] on input "INAPAM" at bounding box center [285, 505] width 13 height 13
radio input "true"
radio input "false"
click at [782, 160] on h4 "Pago" at bounding box center [802, 160] width 41 height 26
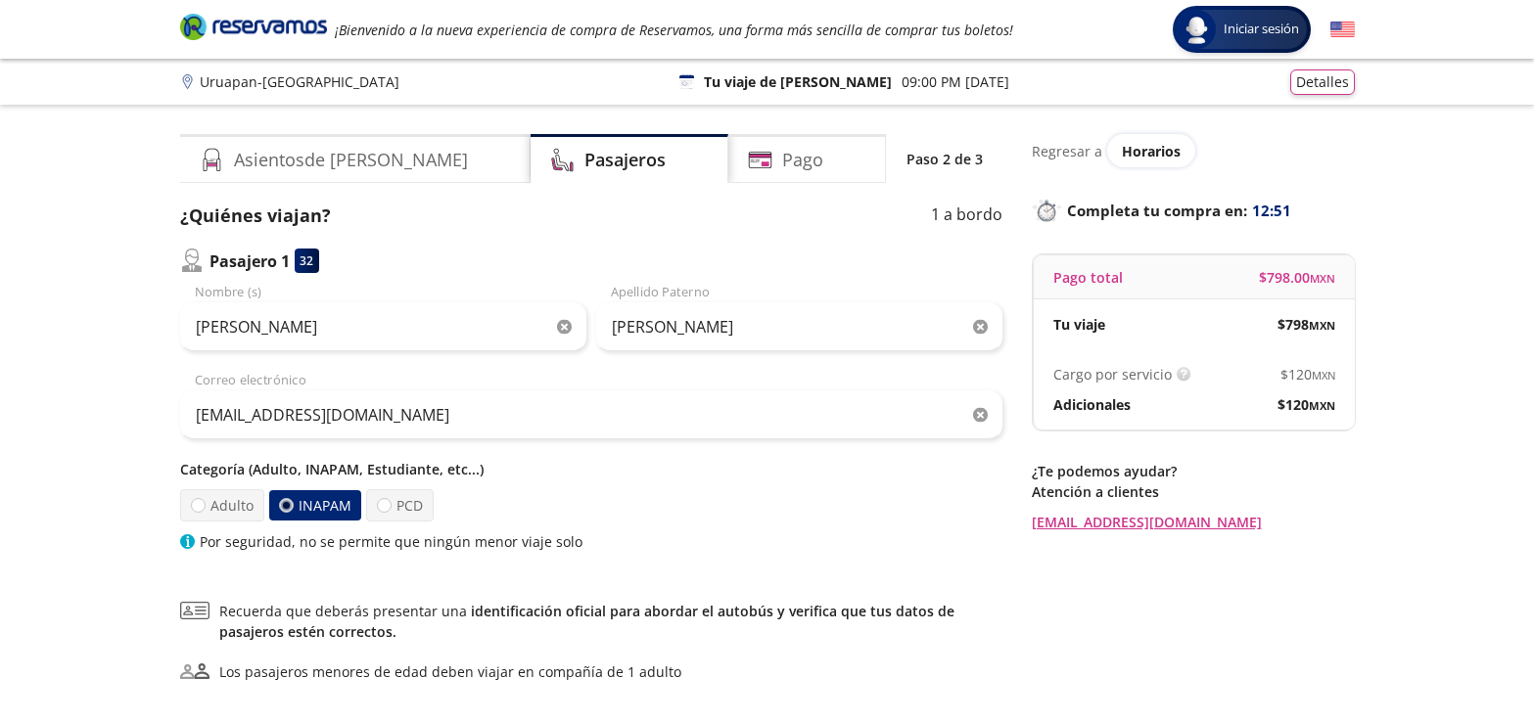
click at [300, 259] on div "32" at bounding box center [307, 261] width 24 height 24
click at [283, 265] on p "Pasajero 1" at bounding box center [249, 261] width 80 height 23
click at [313, 256] on div "32" at bounding box center [307, 261] width 24 height 24
click at [290, 259] on div "Pasajero 1 32" at bounding box center [249, 261] width 139 height 24
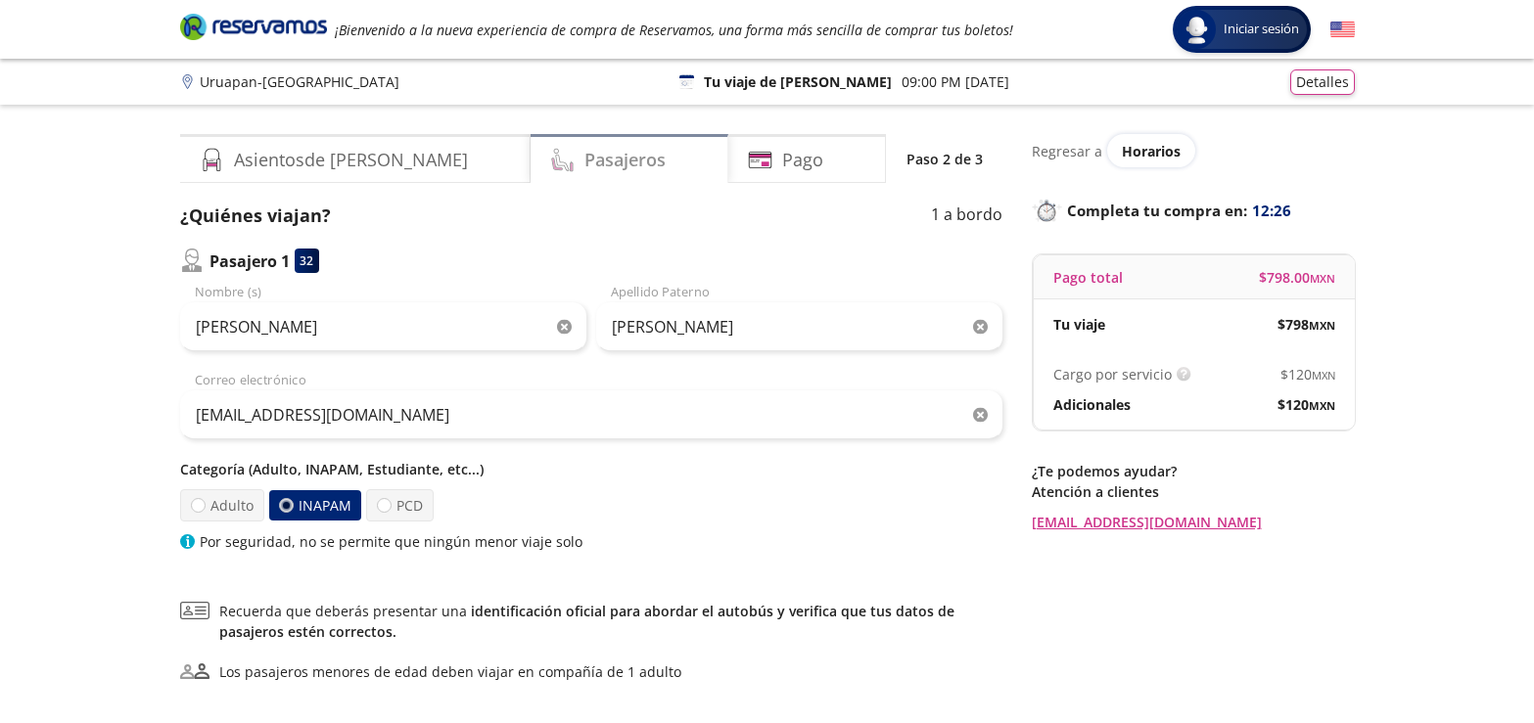
click at [584, 160] on h4 "Pasajeros" at bounding box center [624, 160] width 81 height 26
click at [308, 259] on div "32" at bounding box center [307, 261] width 24 height 24
click at [286, 261] on p "Pasajero 1" at bounding box center [249, 261] width 80 height 23
